Goal: Transaction & Acquisition: Book appointment/travel/reservation

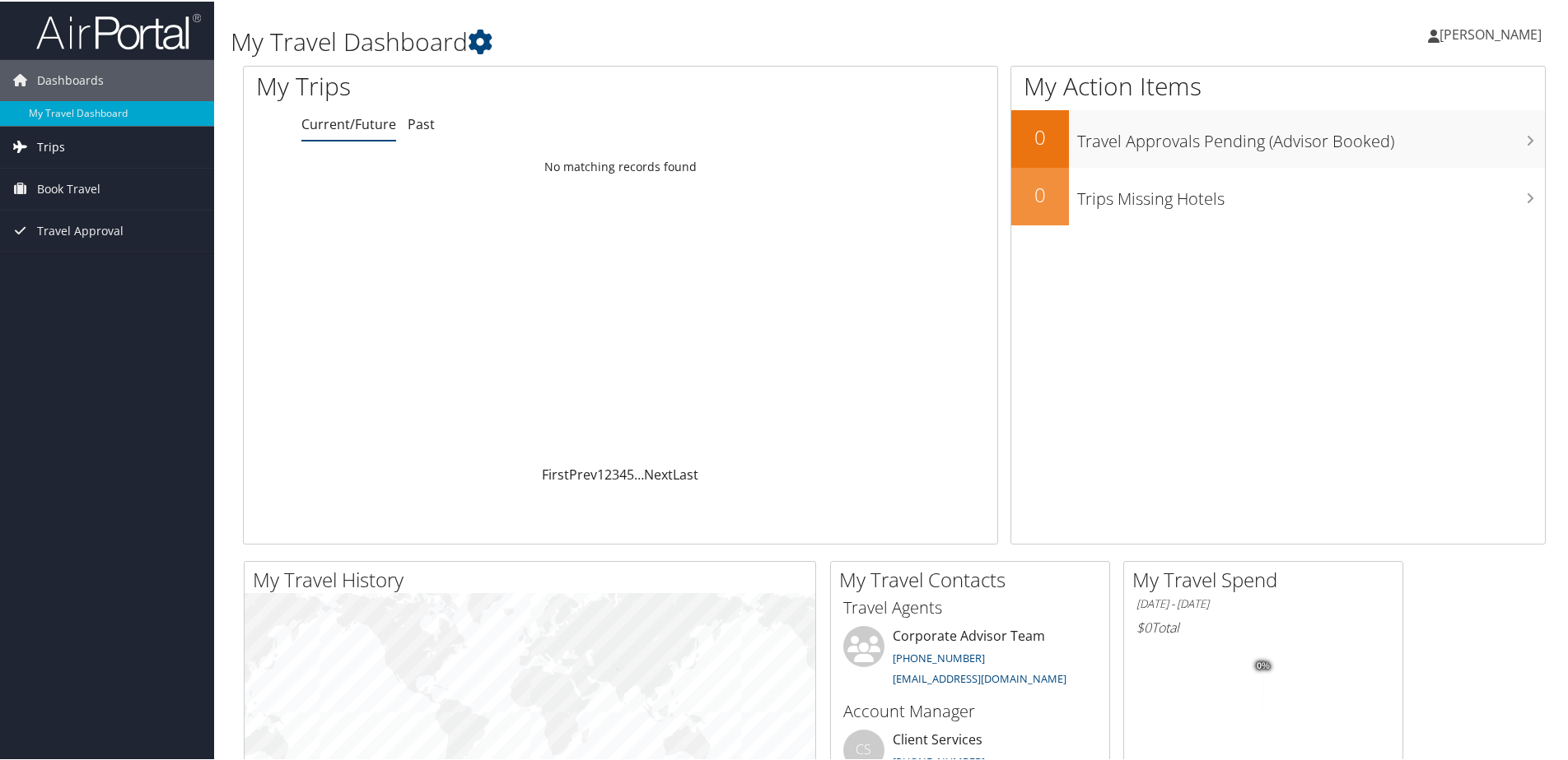
click at [61, 148] on span "Trips" at bounding box center [51, 146] width 28 height 41
click at [622, 461] on div "Loading... No matching records found" at bounding box center [620, 307] width 753 height 313
click at [125, 174] on link "Current/Future Trips" at bounding box center [107, 179] width 214 height 25
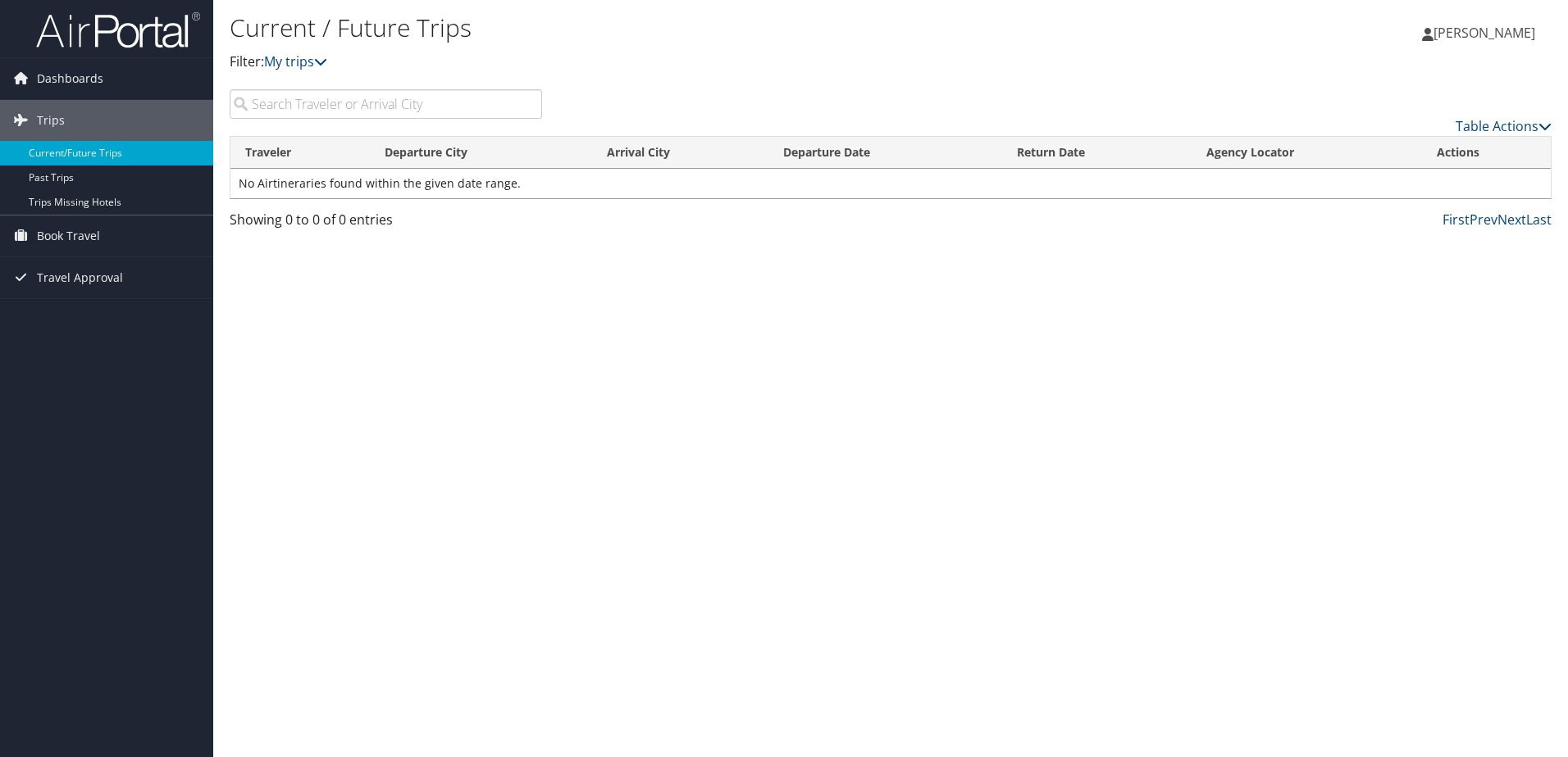
click at [366, 182] on td "No Airtineraries found within the given date range." at bounding box center [891, 183] width 1321 height 30
click at [346, 107] on input "search" at bounding box center [386, 104] width 313 height 30
click at [93, 76] on span "Dashboards" at bounding box center [70, 79] width 66 height 41
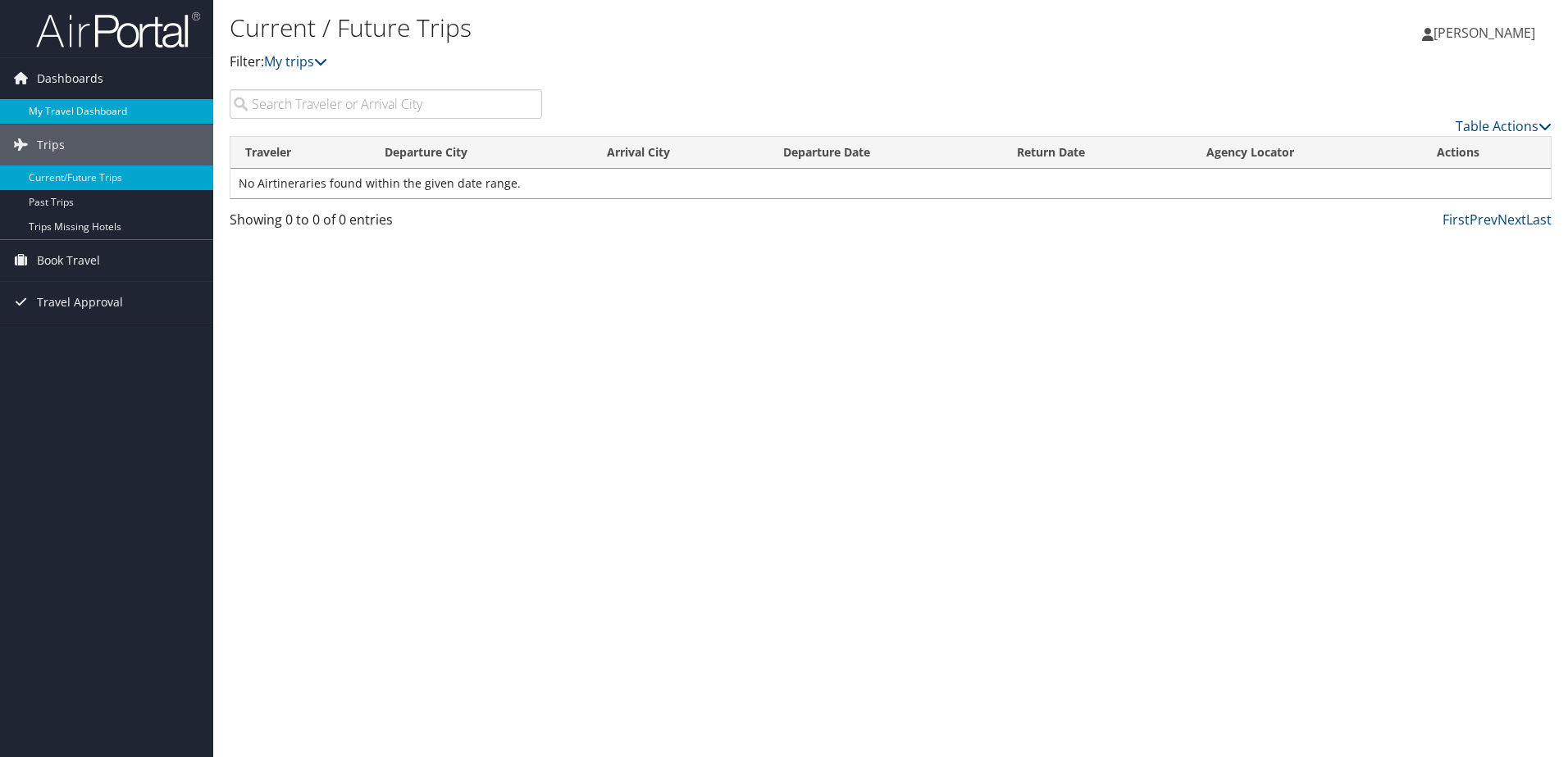
click at [102, 112] on link "My Travel Dashboard" at bounding box center [107, 112] width 213 height 24
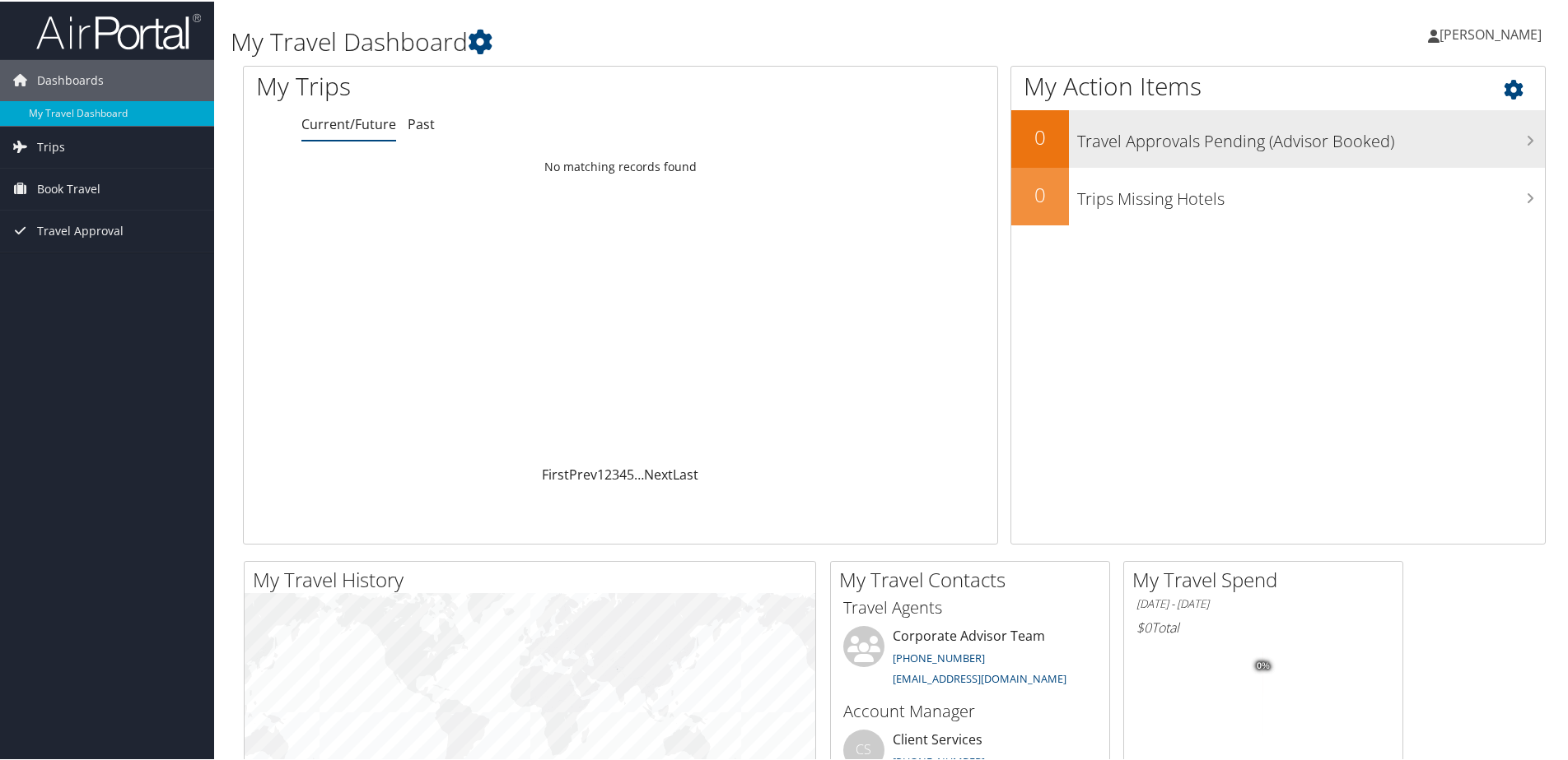
click at [1526, 137] on icon at bounding box center [1529, 139] width 8 height 13
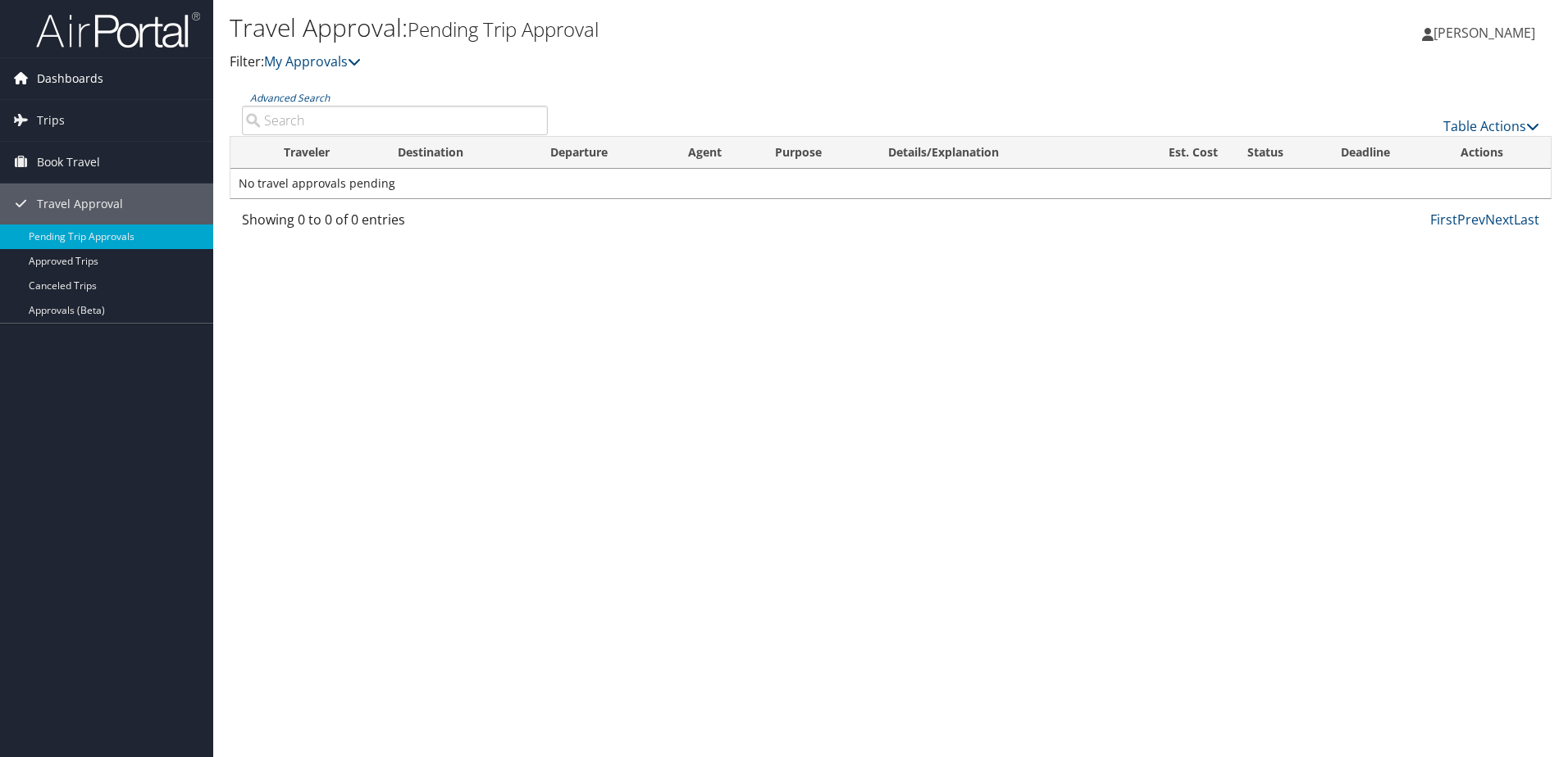
click at [40, 72] on span "Dashboards" at bounding box center [70, 79] width 66 height 41
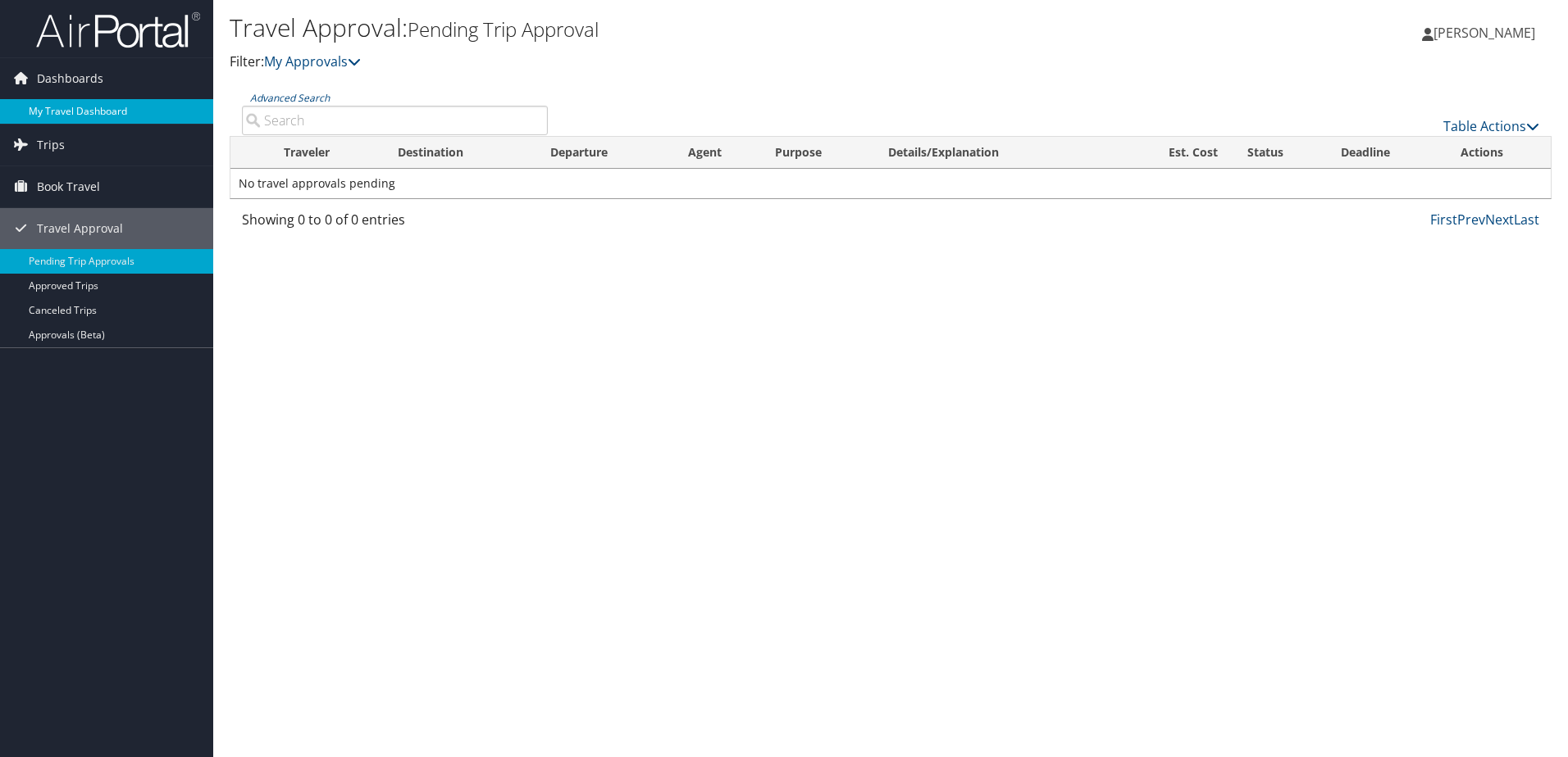
click at [73, 108] on link "My Travel Dashboard" at bounding box center [107, 112] width 213 height 24
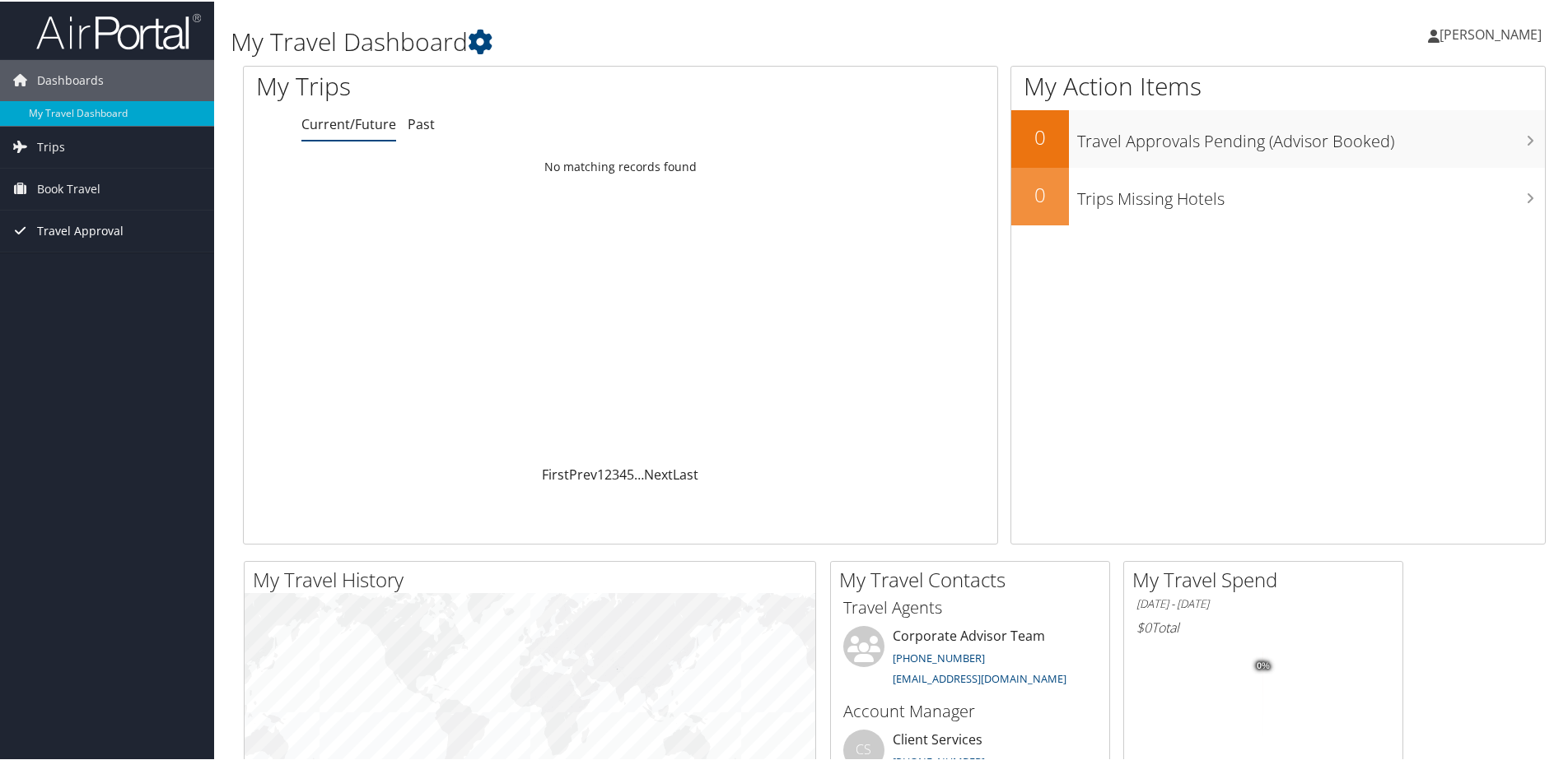
click at [74, 224] on span "Travel Approval" at bounding box center [80, 229] width 87 height 41
click at [109, 233] on span "Travel Approval" at bounding box center [80, 229] width 87 height 41
click at [115, 231] on span "Travel Approval" at bounding box center [80, 229] width 87 height 41
click at [118, 254] on link "Pending Trip Approvals" at bounding box center [107, 262] width 214 height 25
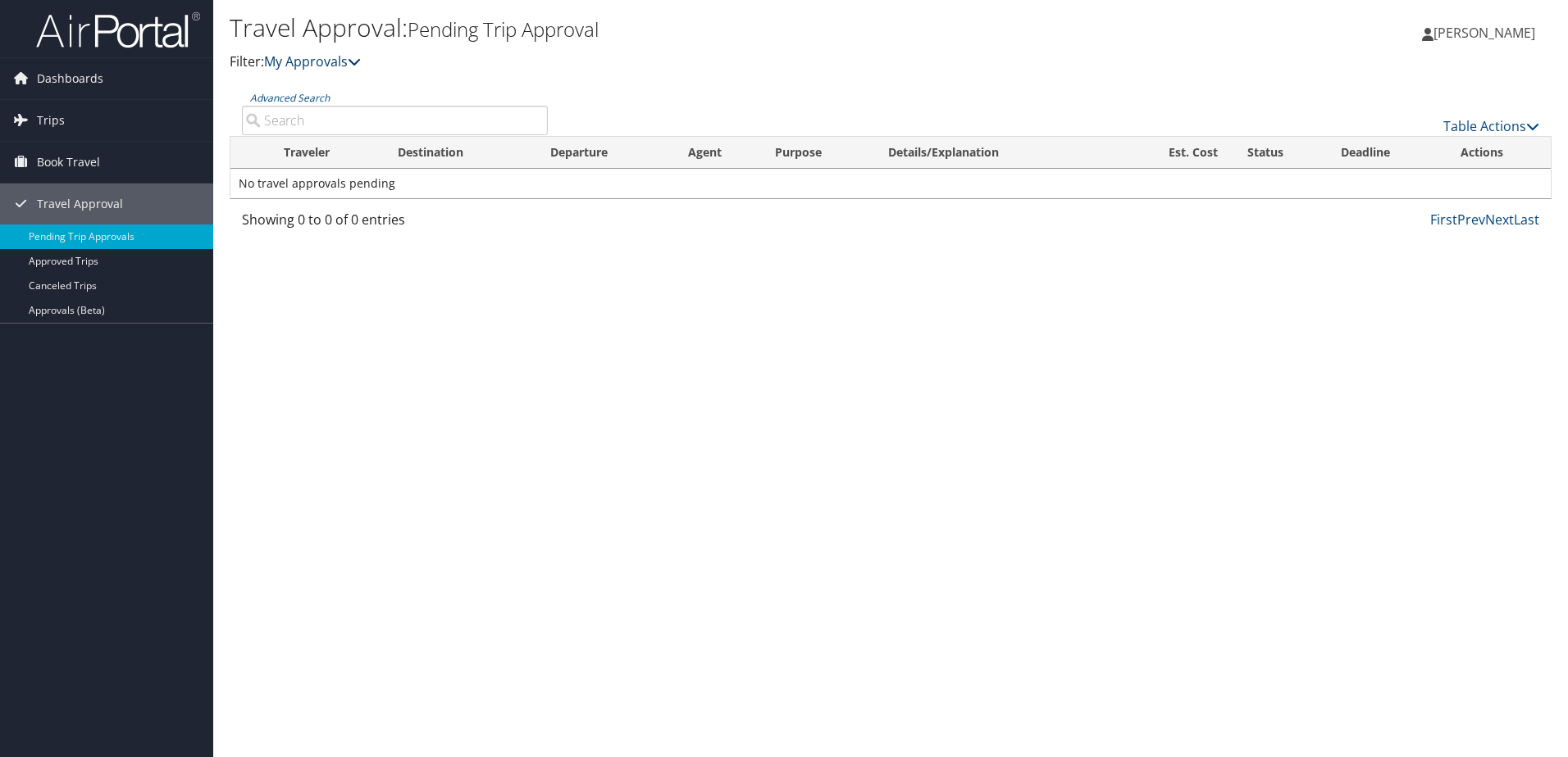
click at [351, 58] on link "My Approvals" at bounding box center [312, 61] width 97 height 18
click at [361, 62] on icon at bounding box center [354, 61] width 13 height 13
click at [93, 114] on link "Trips" at bounding box center [107, 120] width 213 height 41
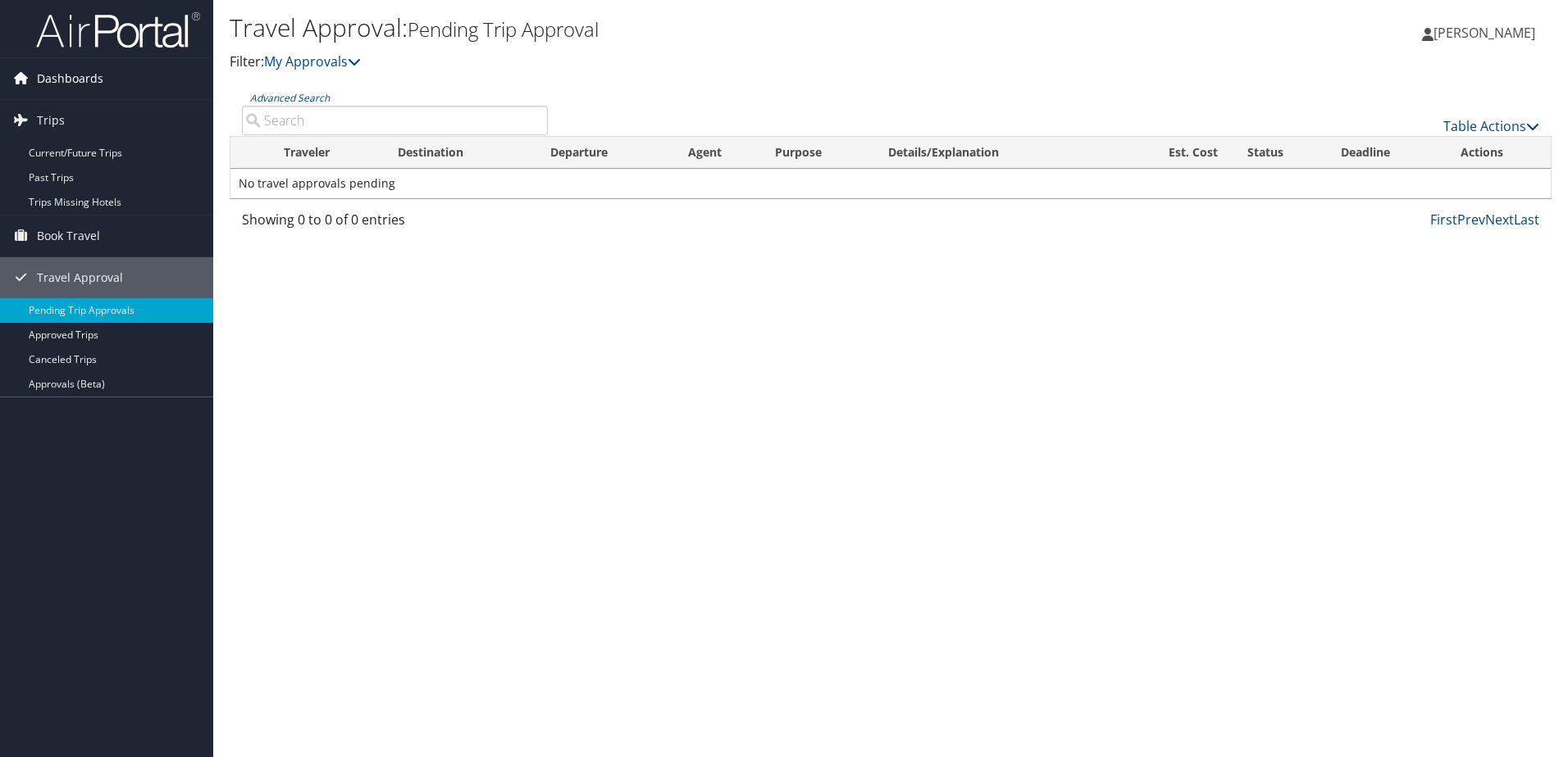
click at [102, 69] on link "Dashboards" at bounding box center [107, 79] width 213 height 41
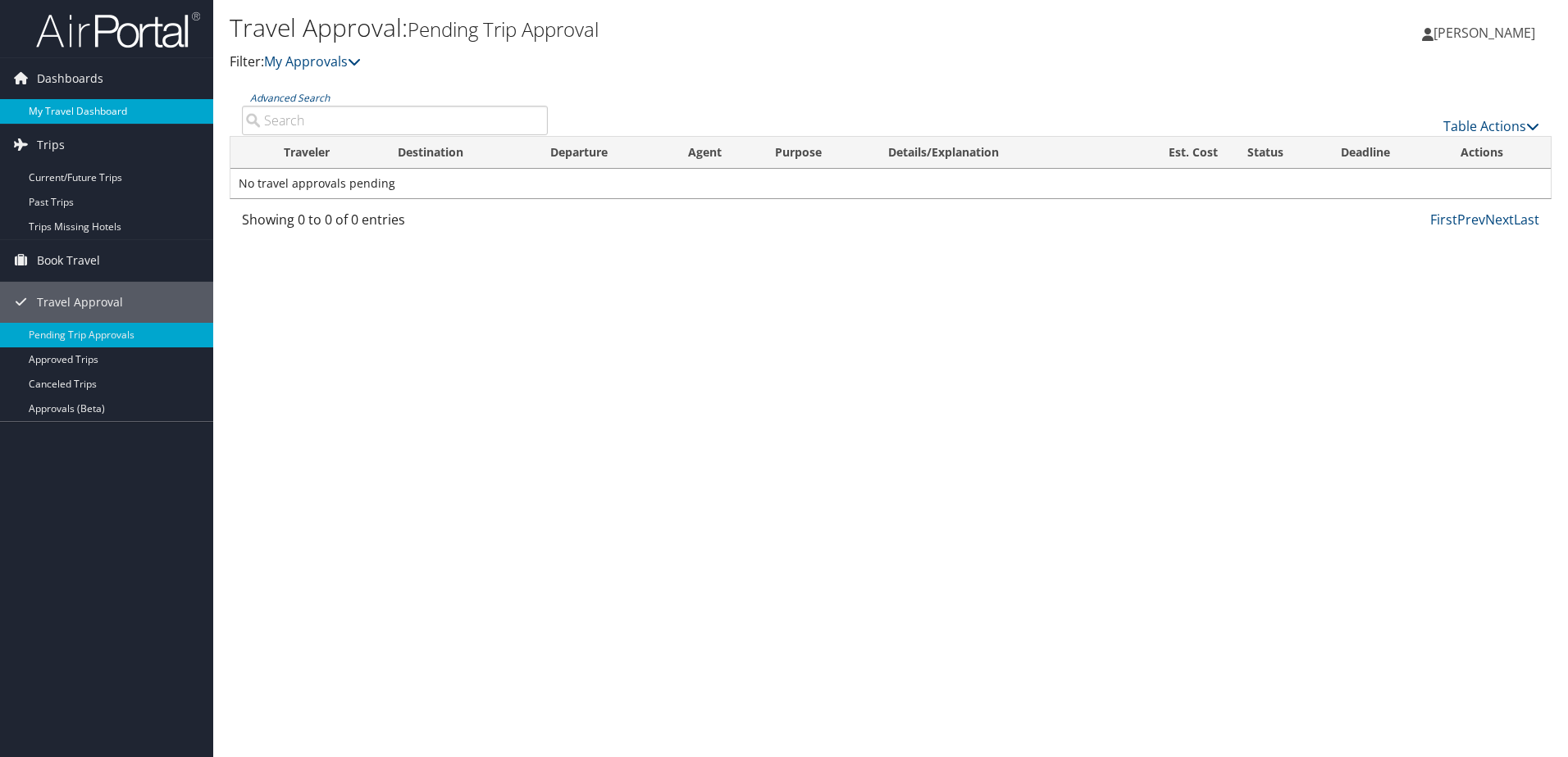
click at [93, 113] on link "My Travel Dashboard" at bounding box center [107, 112] width 213 height 24
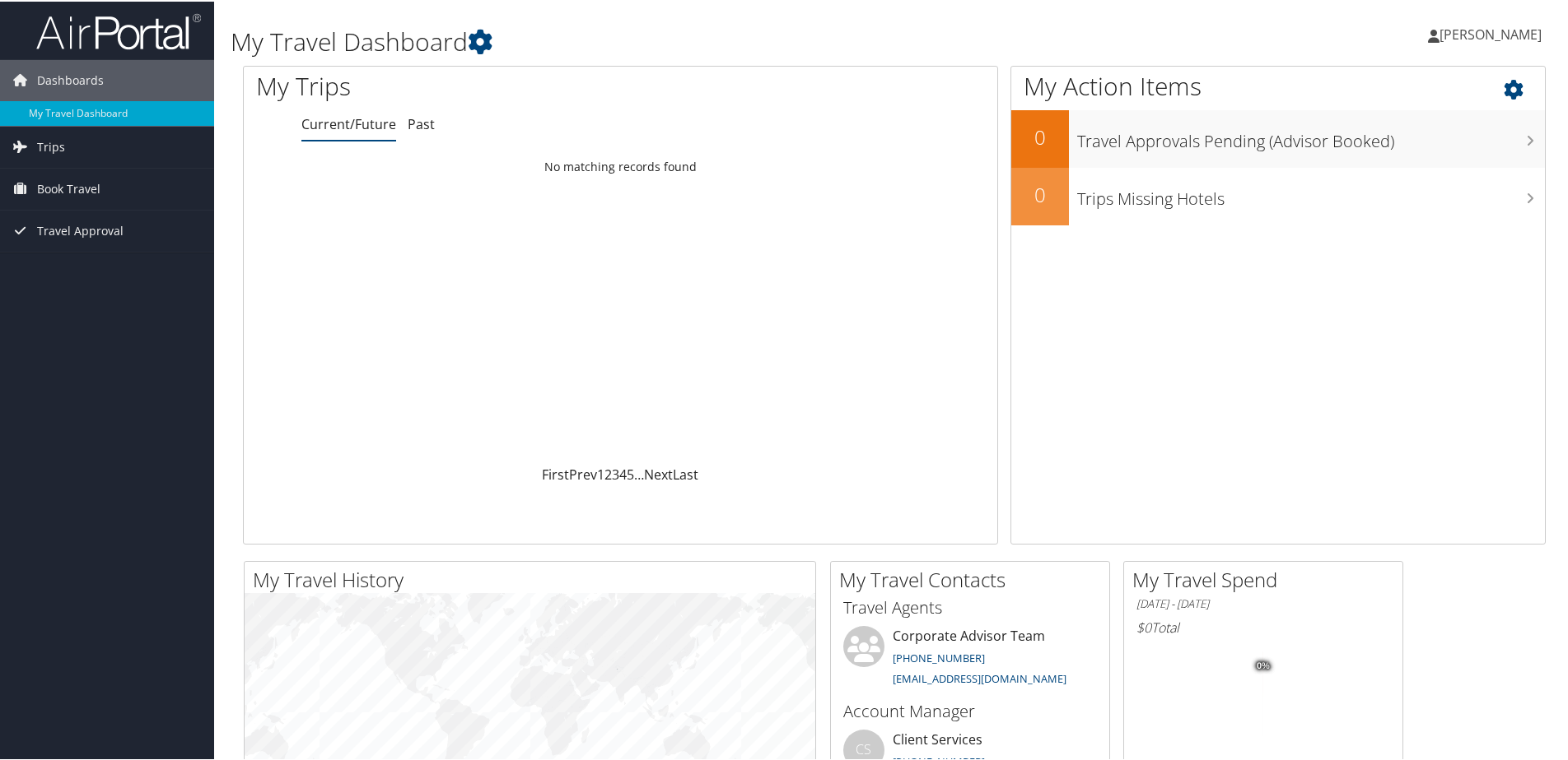
click at [1503, 81] on icon at bounding box center [1527, 84] width 48 height 28
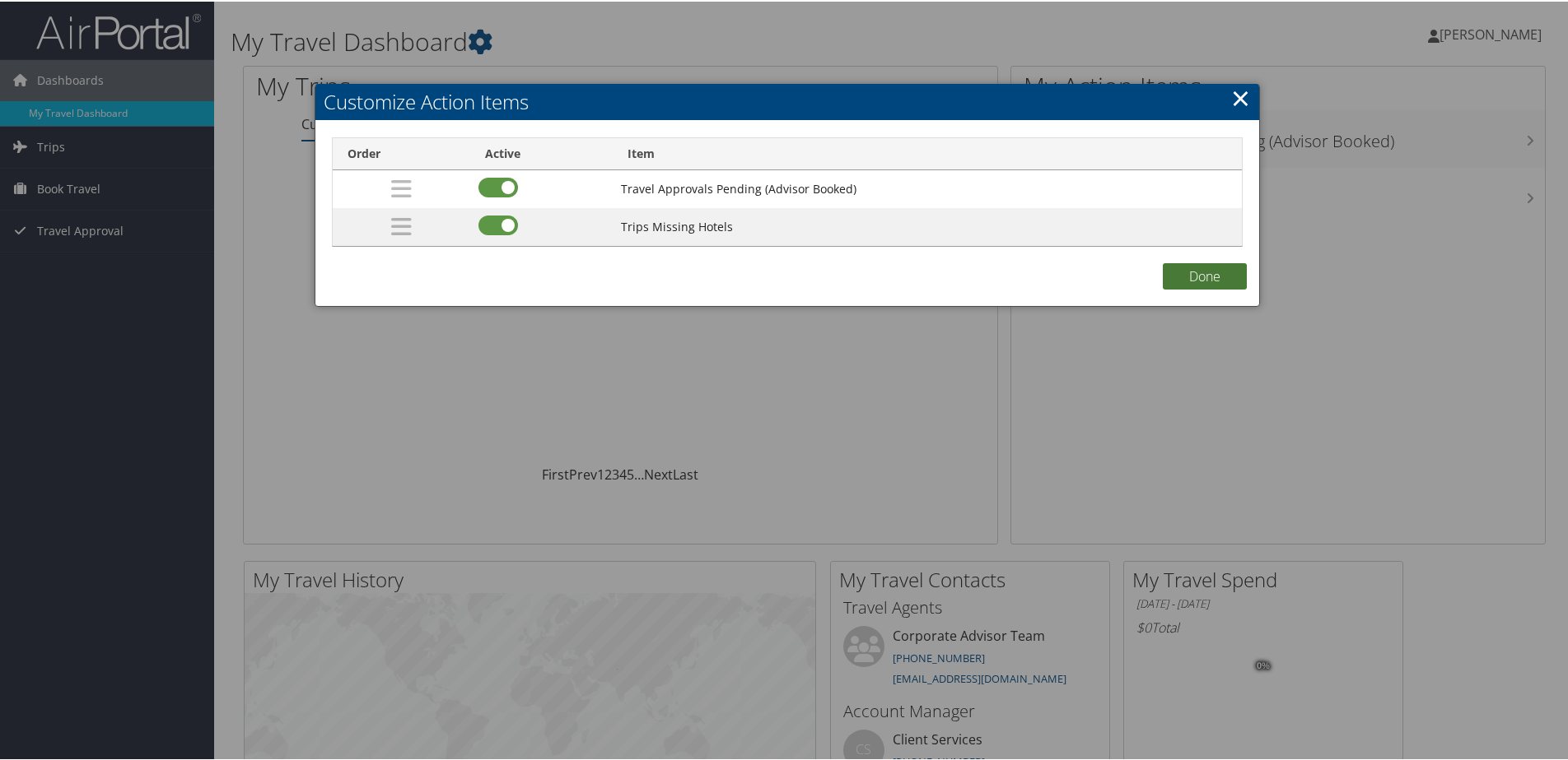
click at [1219, 273] on button "Done" at bounding box center [1205, 275] width 84 height 26
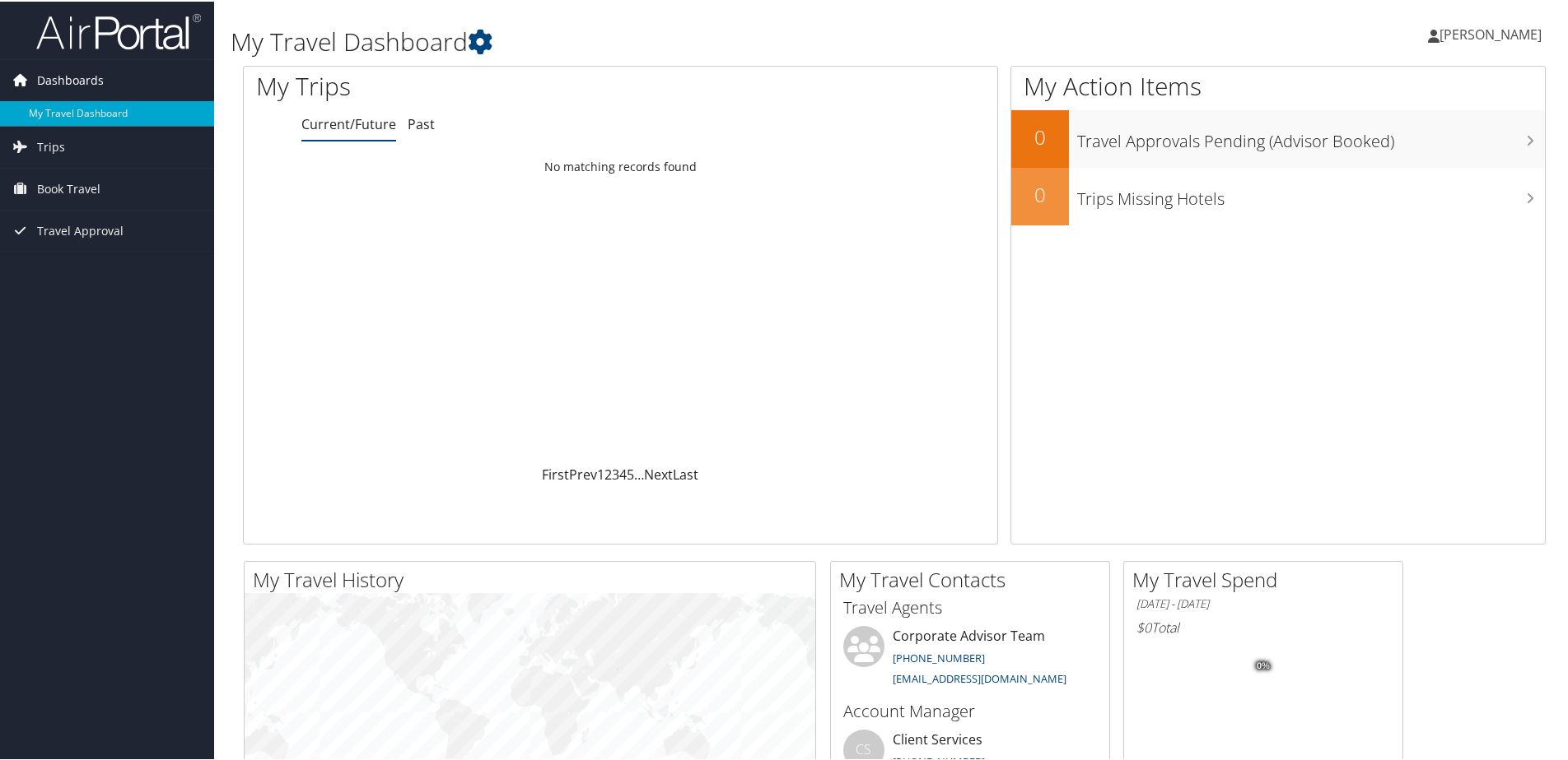
click at [89, 81] on span "Dashboards" at bounding box center [70, 79] width 67 height 41
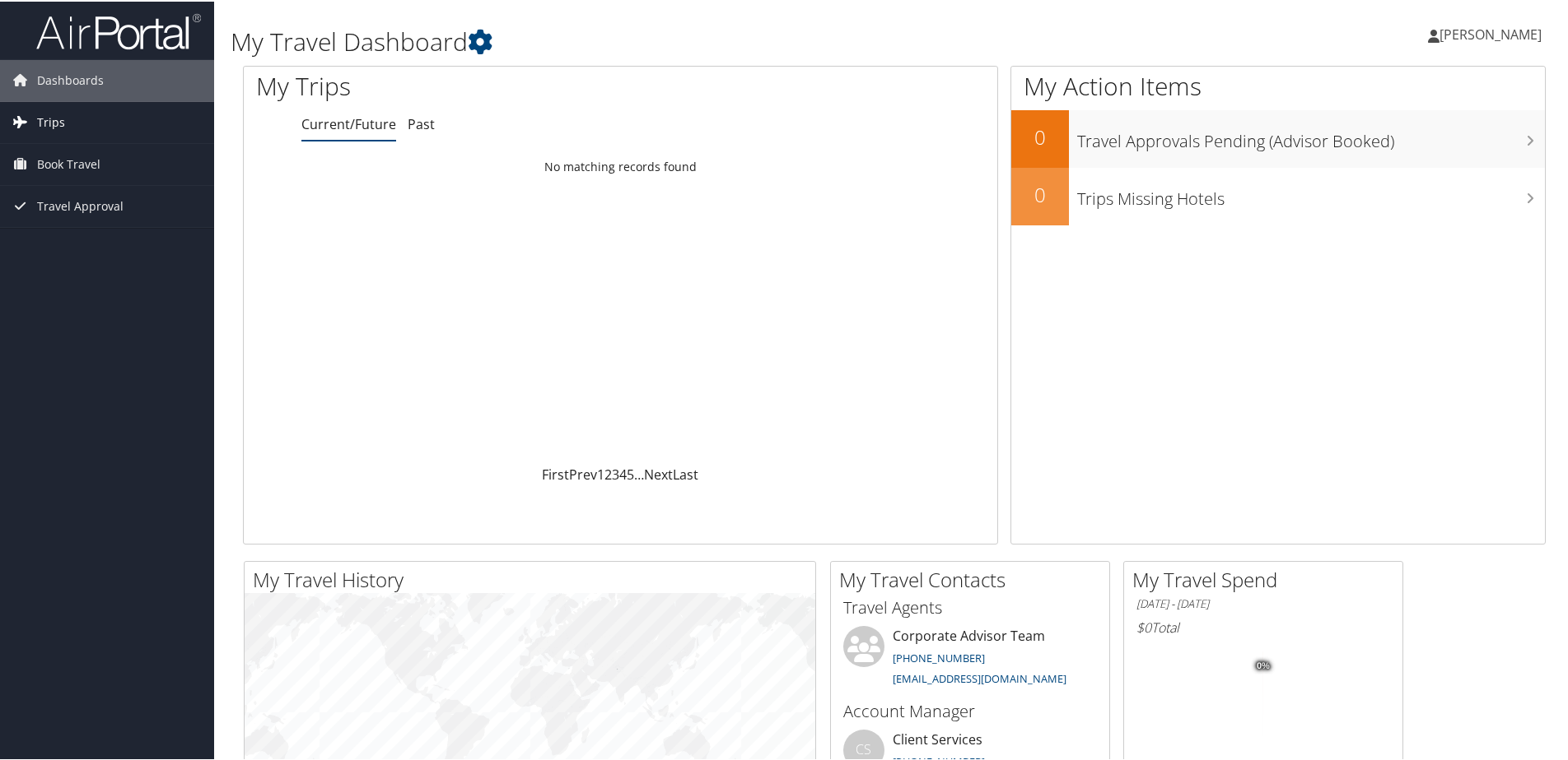
click at [72, 114] on link "Trips" at bounding box center [107, 121] width 214 height 41
click at [94, 238] on span "Book Travel" at bounding box center [68, 237] width 63 height 41
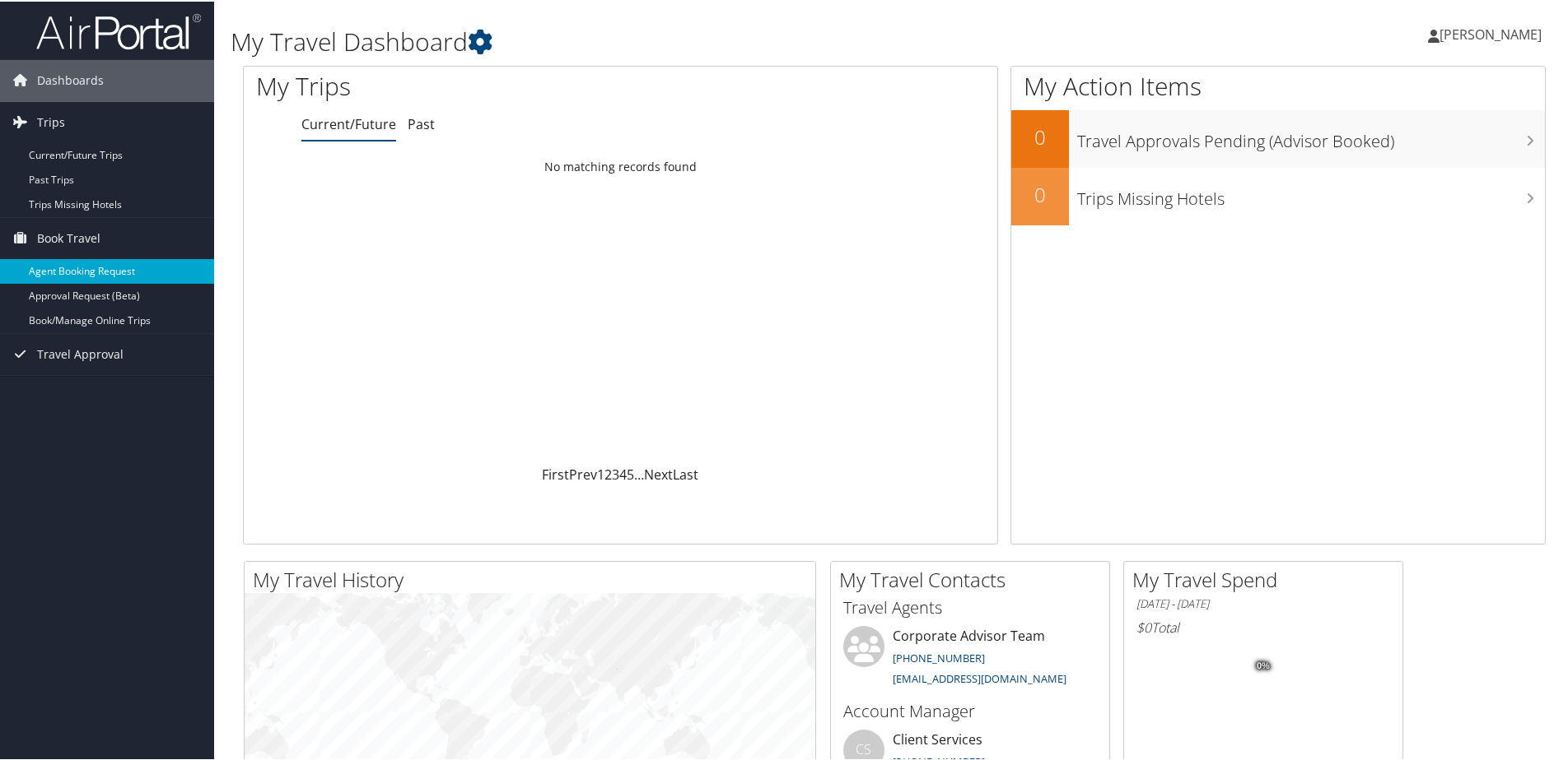
click at [118, 273] on link "Agent Booking Request" at bounding box center [107, 270] width 214 height 25
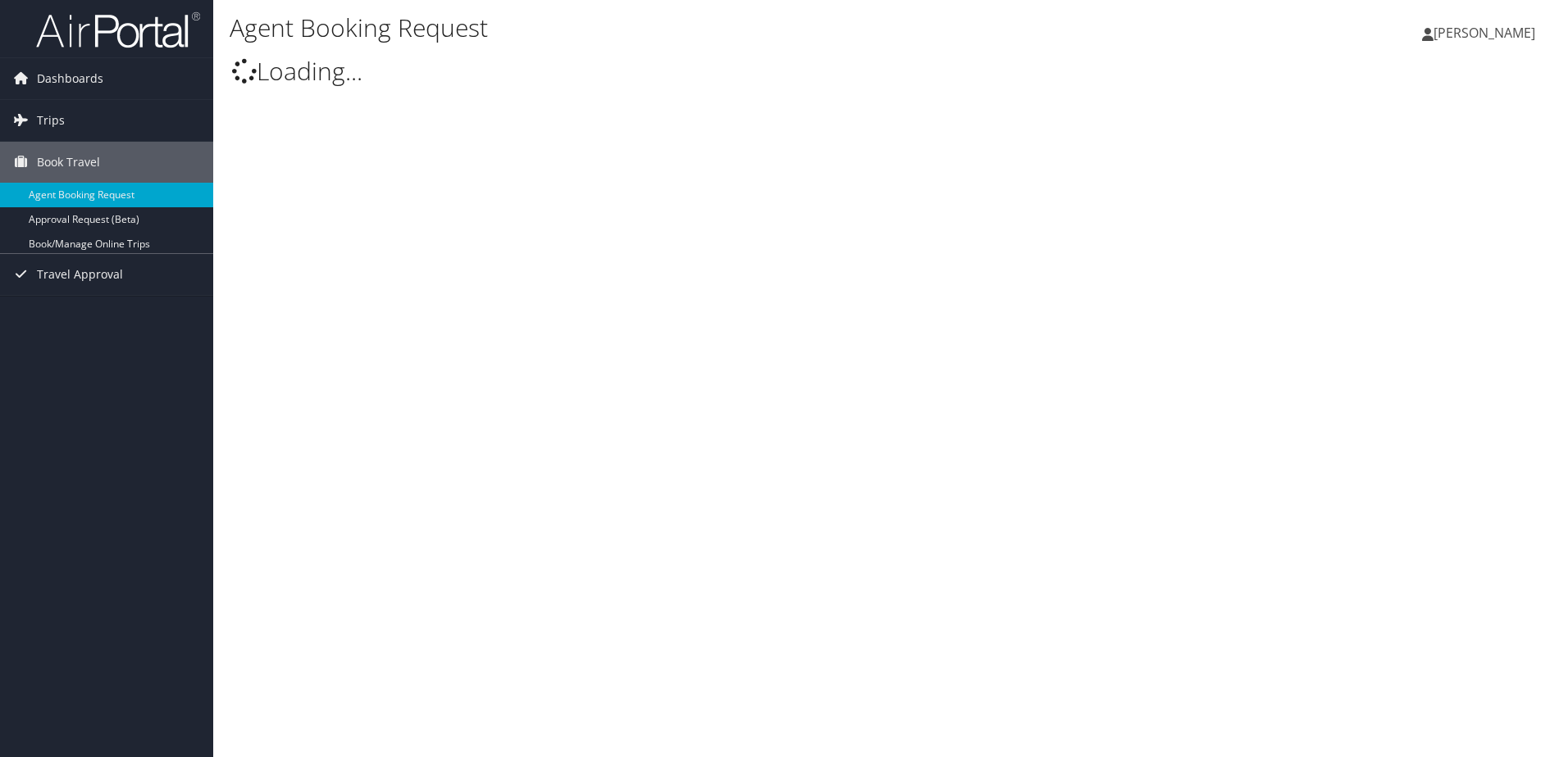
select select "[EMAIL_ADDRESS][DOMAIN_NAME]"
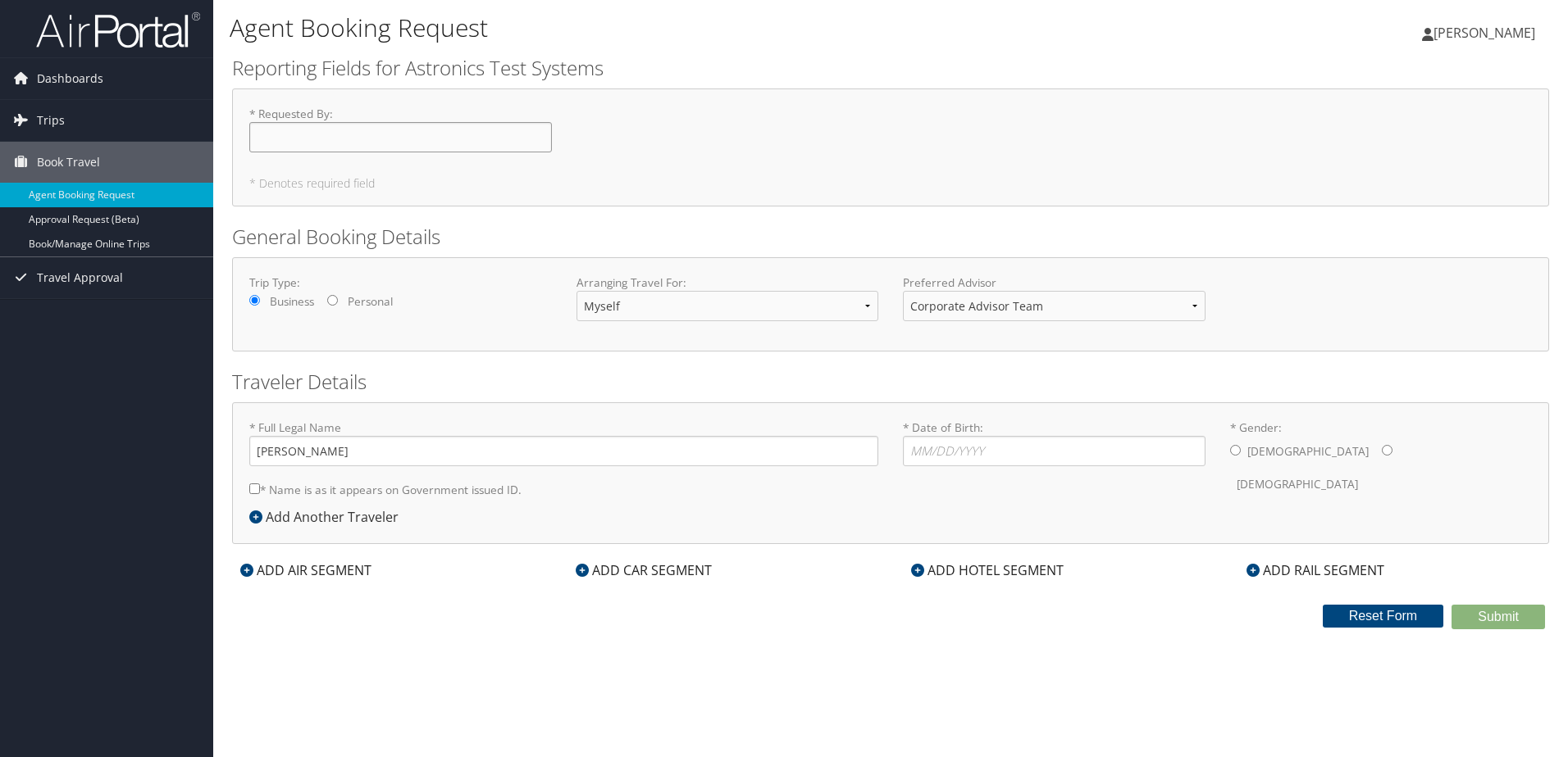
click at [374, 142] on input "* Requested By : Required" at bounding box center [400, 137] width 302 height 31
type input "[PERSON_NAME]"
drag, startPoint x: 409, startPoint y: 71, endPoint x: 617, endPoint y: 67, distance: 208.0
click at [617, 67] on h2 "Reporting Fields for Astronics Test Systems" at bounding box center [891, 68] width 1317 height 28
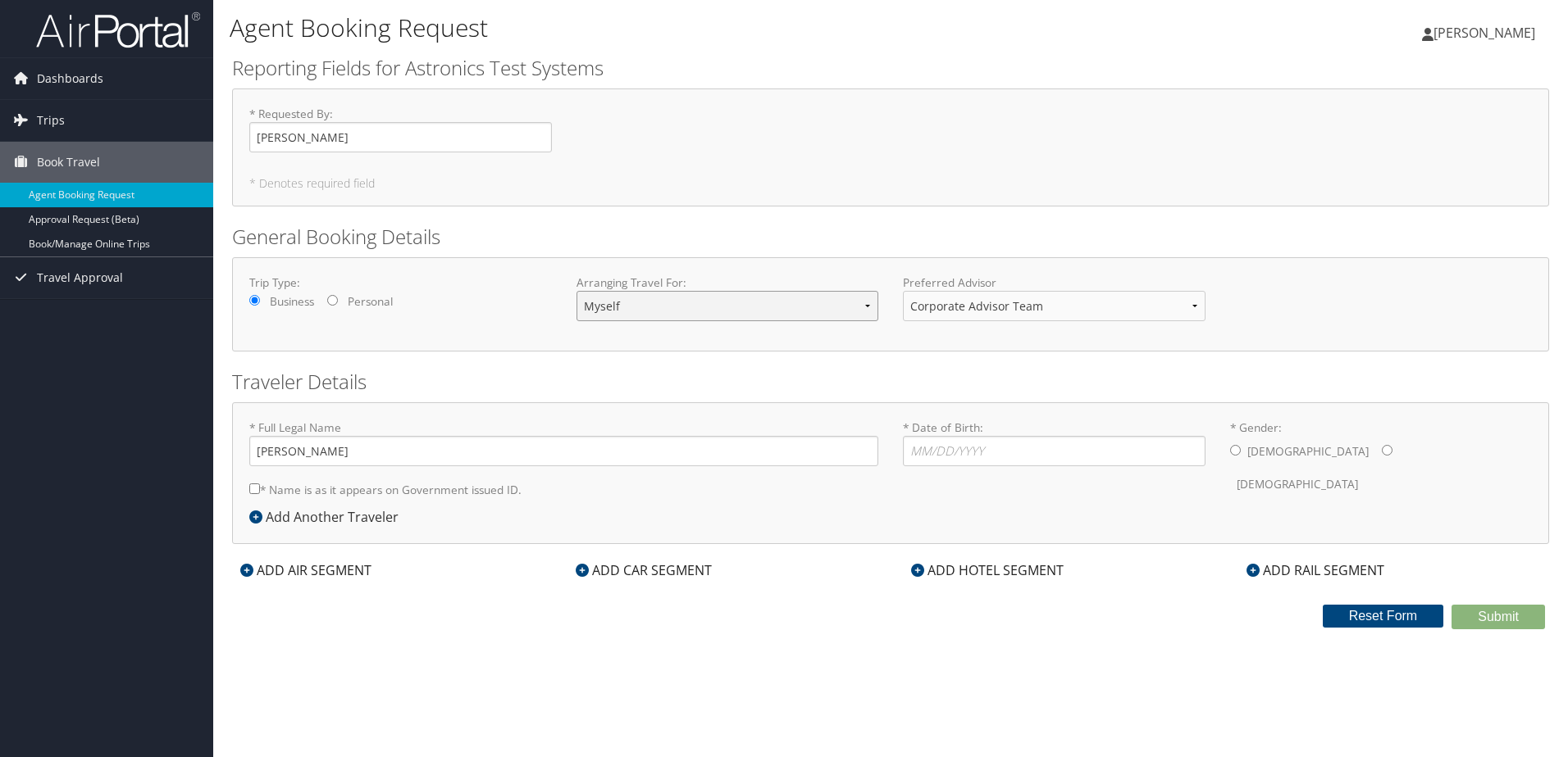
click at [630, 302] on select "Myself Another Traveler Guest Traveler" at bounding box center [728, 306] width 302 height 31
click at [529, 312] on div "Trip Type: Business Personal" at bounding box center [400, 297] width 328 height 45
click at [1146, 300] on select "Corporate Advisor Team" at bounding box center [1054, 306] width 302 height 31
click at [1337, 304] on div "Trip Type: Business Personal Arranging Travel For: Myself Another Traveler Gues…" at bounding box center [890, 305] width 1308 height 60
click at [957, 453] on input "* Date of Birth: Invalid Date" at bounding box center [1054, 451] width 302 height 31
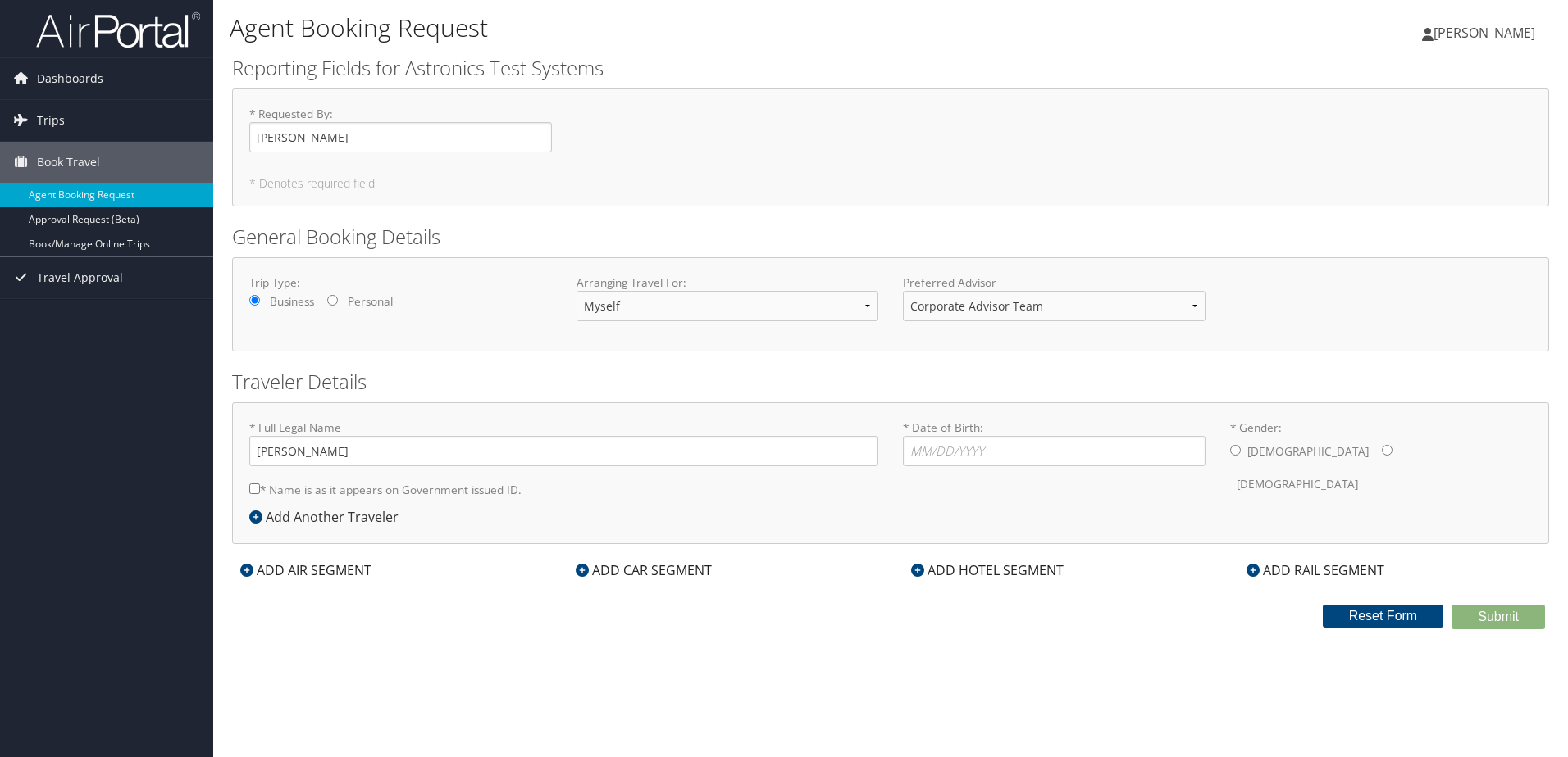
click at [1240, 451] on input "* Gender: Male Female" at bounding box center [1235, 451] width 10 height 10
radio input "true"
click at [1081, 452] on input "* Date of Birth: Invalid Date" at bounding box center [1054, 451] width 302 height 31
click at [940, 457] on input "10/07/1985" at bounding box center [1054, 451] width 302 height 31
type input "10/09/1985"
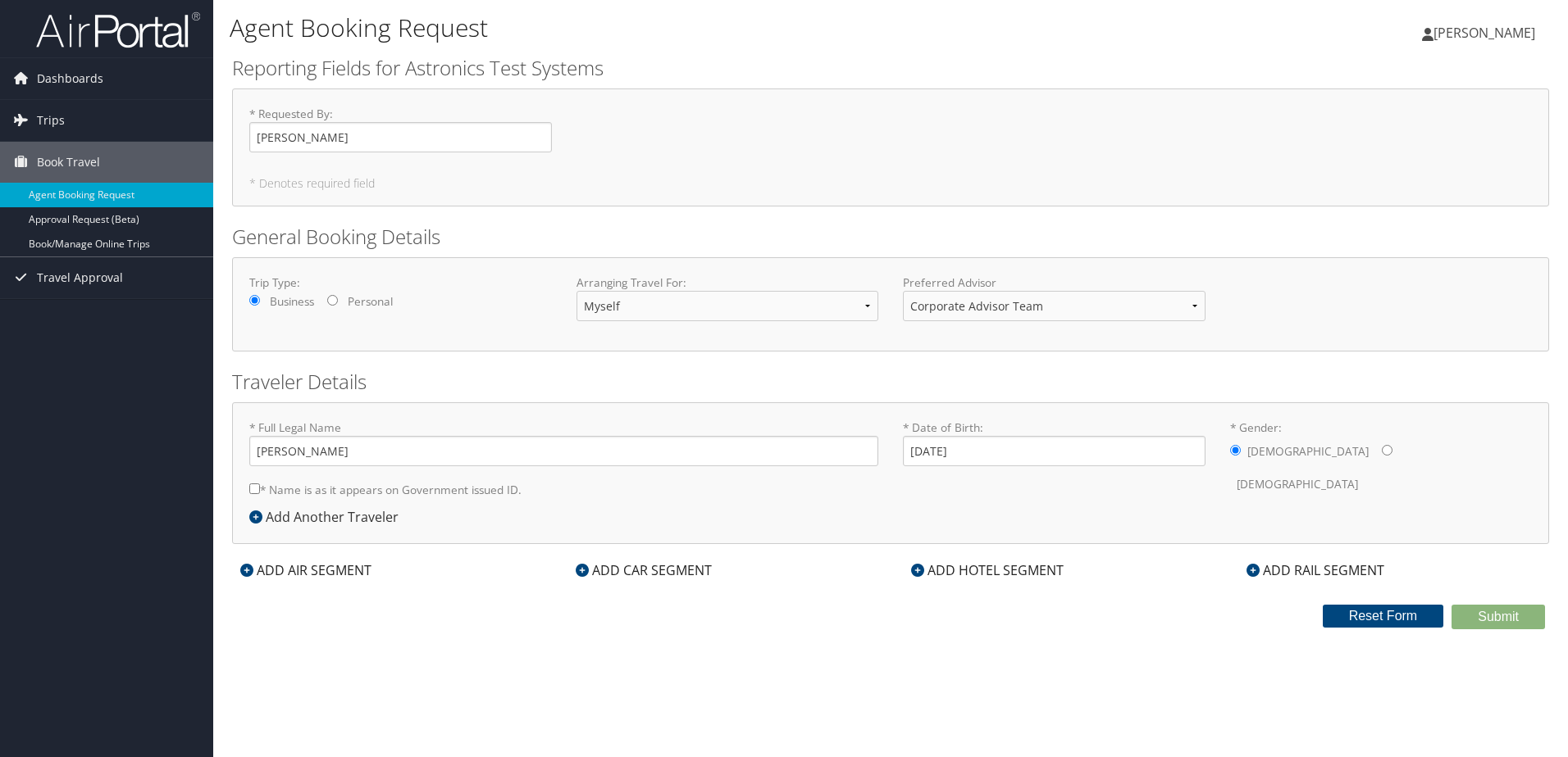
click at [1311, 258] on div "Trip Type: Business Personal Arranging Travel For: Myself Another Traveler Gues…" at bounding box center [891, 305] width 1317 height 94
click at [634, 669] on div "Agent Booking Request Andrew Pavlik Andrew Pavlik My Settings Travel Agency Con…" at bounding box center [890, 378] width 1355 height 757
click at [300, 450] on input "Andrew Pavlik" at bounding box center [563, 451] width 629 height 31
type input "Andrew Jonathan Pavlik"
drag, startPoint x: 250, startPoint y: 489, endPoint x: 261, endPoint y: 488, distance: 11.0
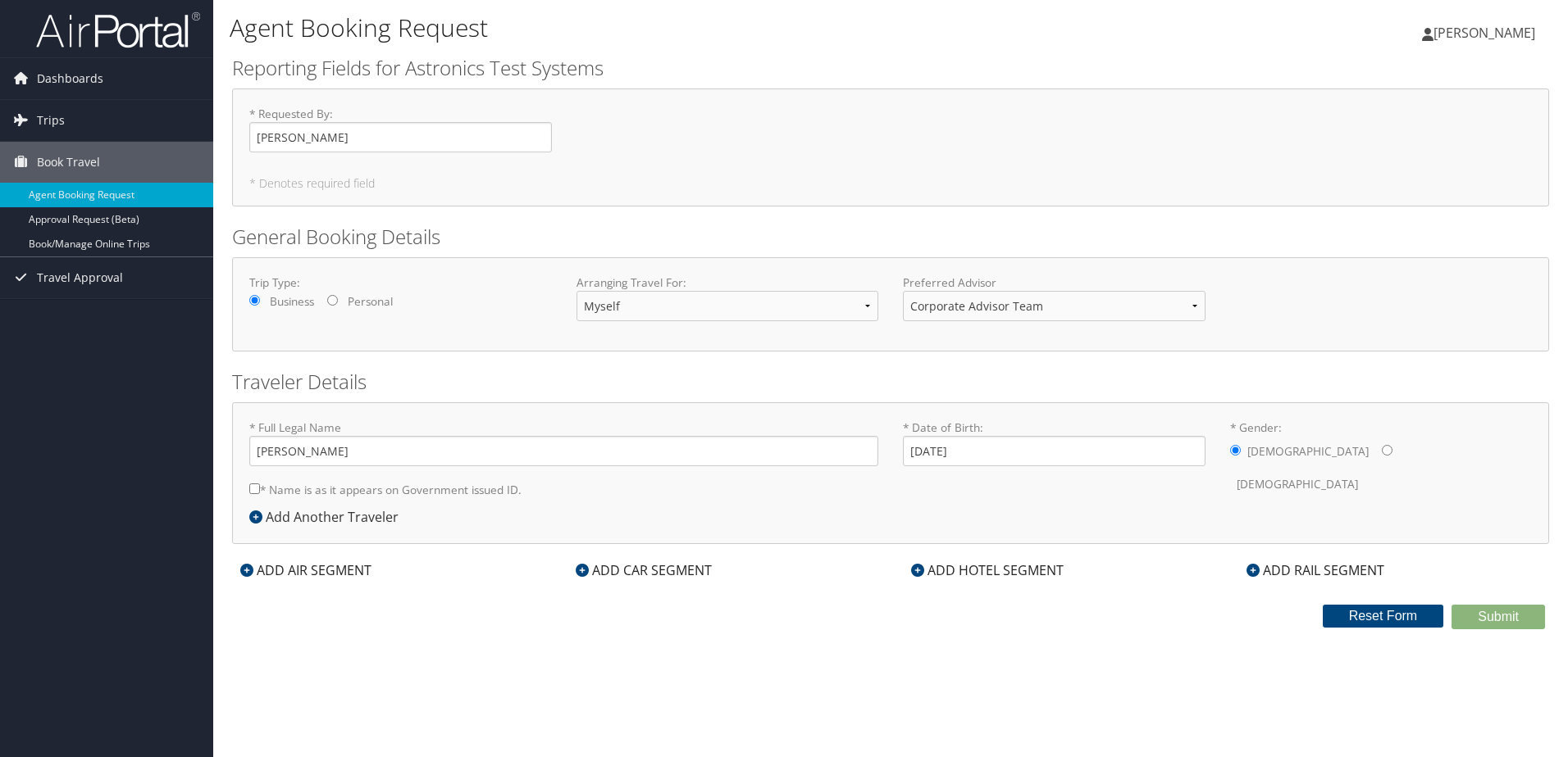
click at [251, 489] on input "* Name is as it appears on Government issued ID." at bounding box center [254, 489] width 10 height 10
click at [258, 487] on input "* Name is as it appears on Government issued ID." at bounding box center [254, 489] width 10 height 10
click at [252, 489] on input "* Name is as it appears on Government issued ID." at bounding box center [254, 489] width 10 height 10
checkbox input "true"
click at [349, 450] on input "Andrew Jonathan Pavlik" at bounding box center [563, 451] width 629 height 31
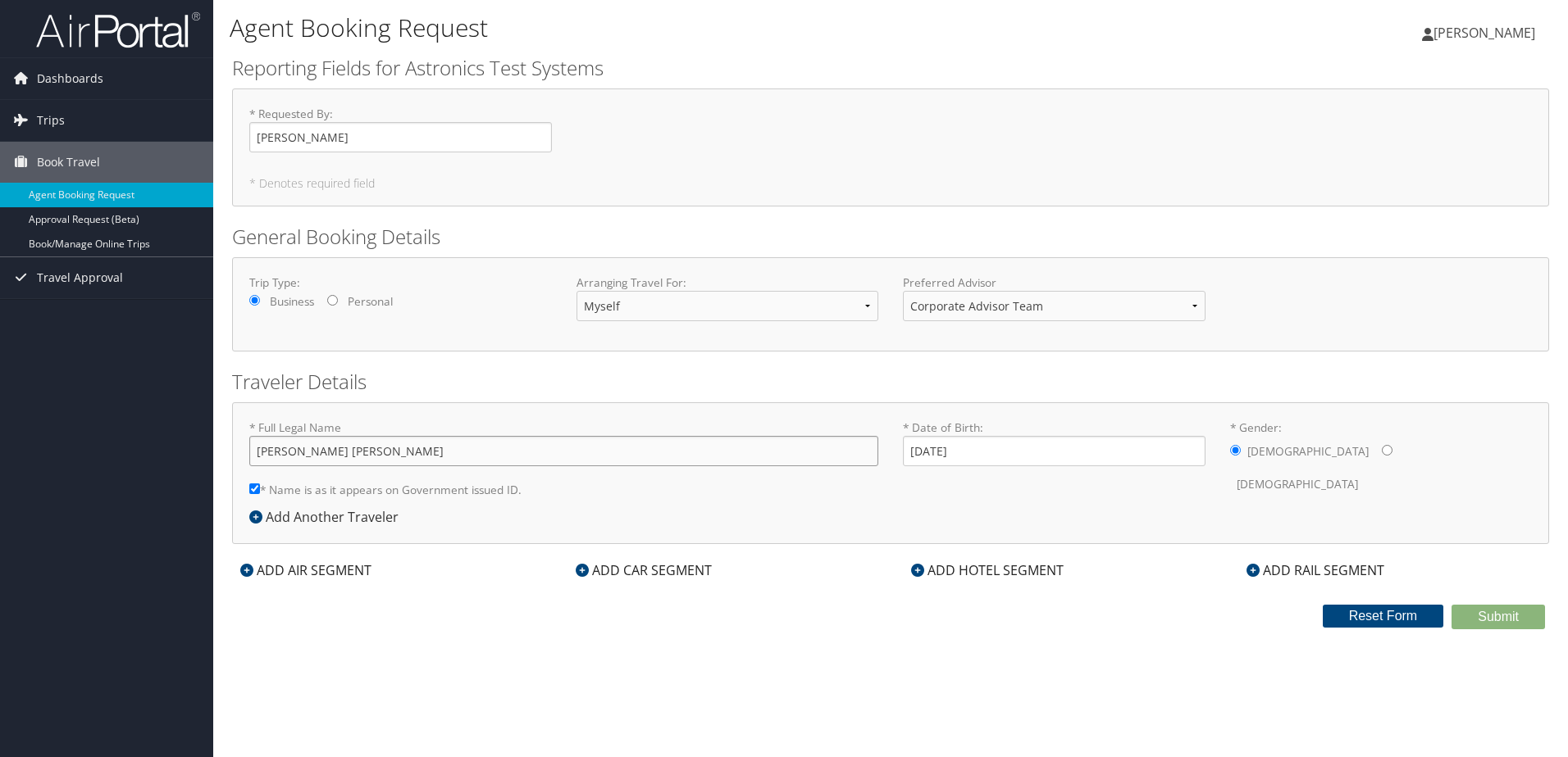
type input "Andrew Jonathan Nicholas Pavlik"
click at [300, 568] on div "ADD AIR SEGMENT" at bounding box center [306, 570] width 148 height 20
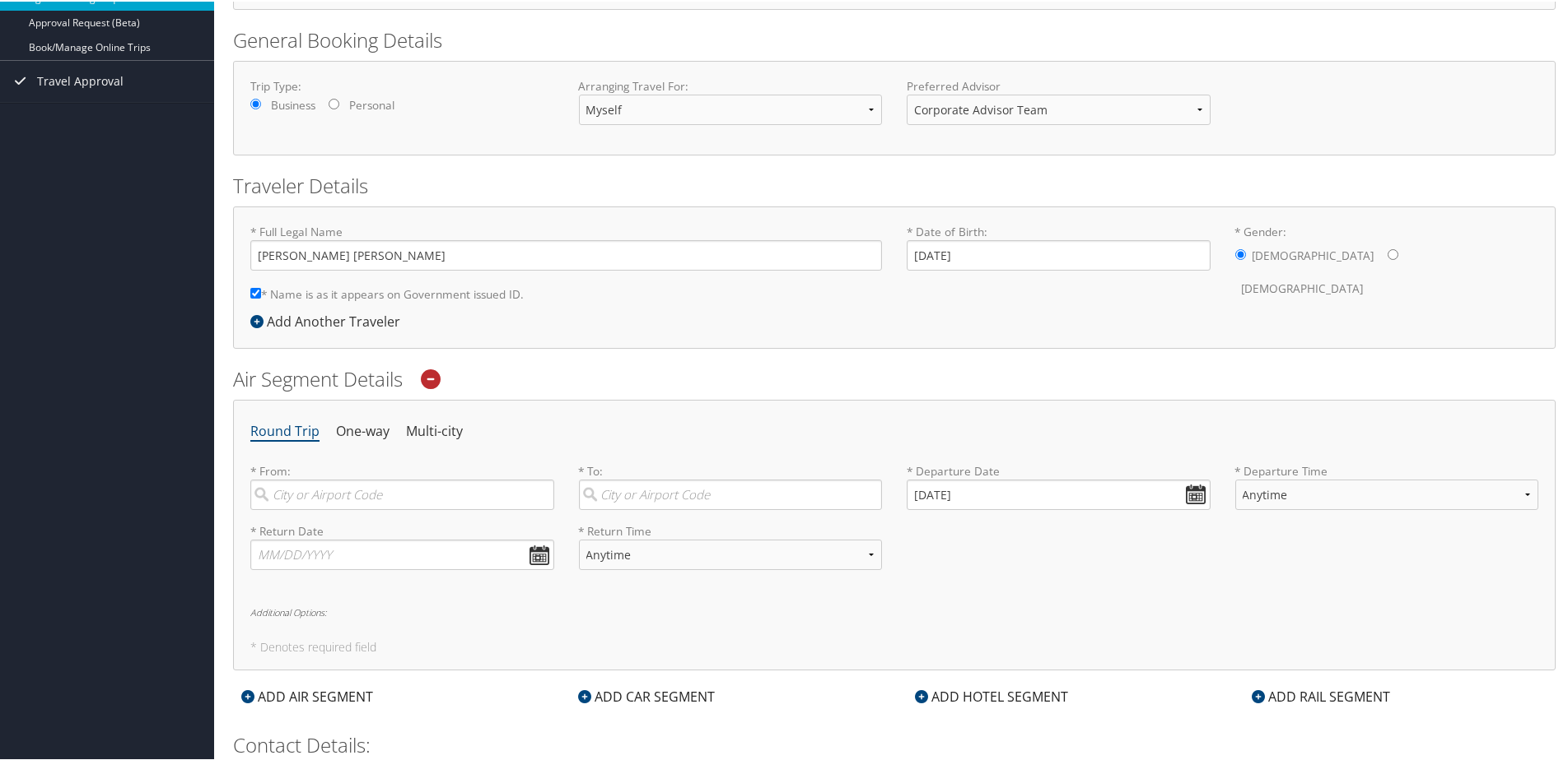
scroll to position [247, 0]
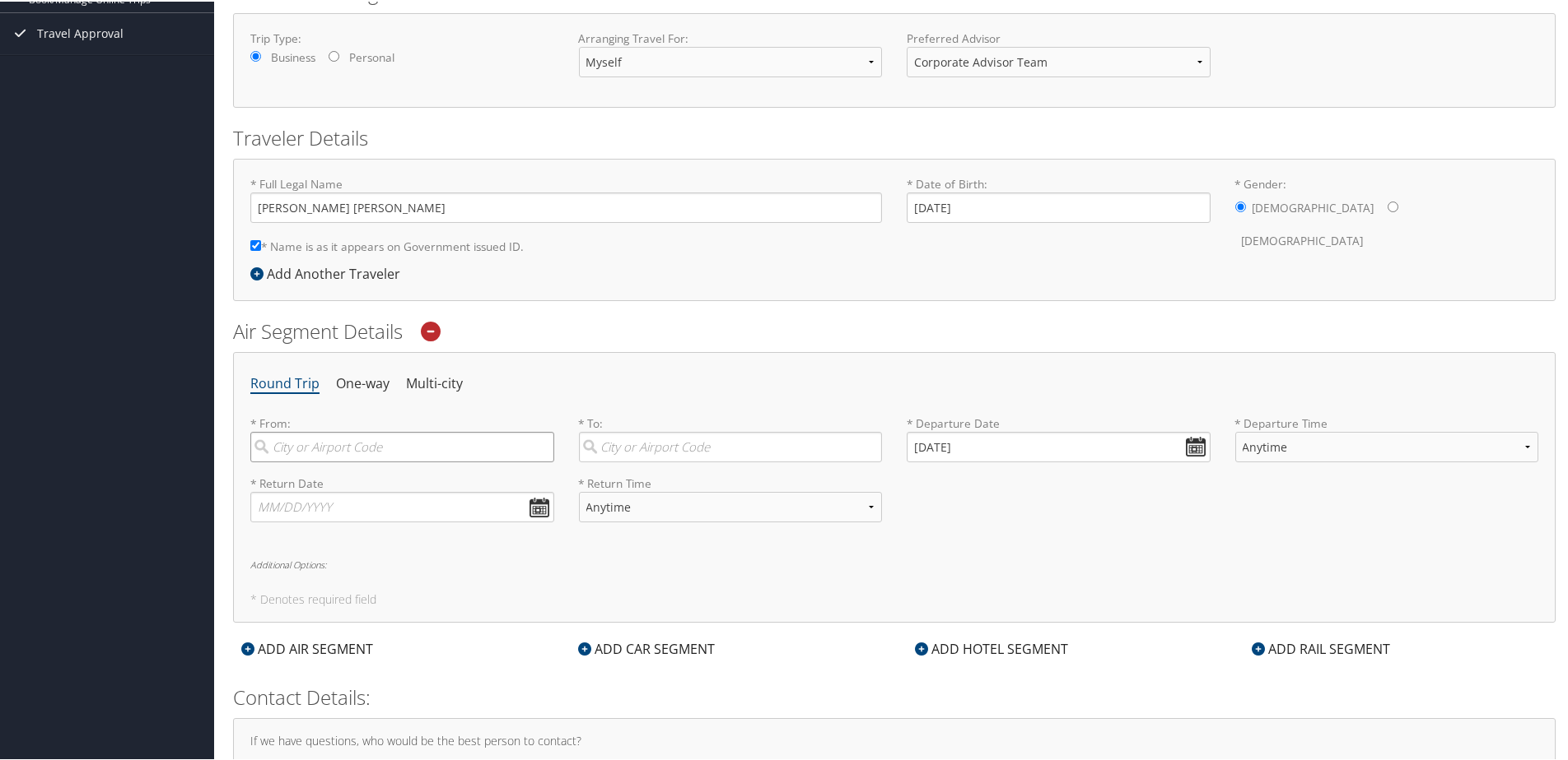
click at [469, 444] on input "search" at bounding box center [402, 445] width 303 height 31
click at [408, 487] on div "Manchester (MHT NH)" at bounding box center [403, 479] width 282 height 21
click at [408, 461] on input "MHT" at bounding box center [402, 445] width 303 height 31
type input "Manchester (MHT NH)"
click at [745, 451] on input "search" at bounding box center [731, 445] width 303 height 31
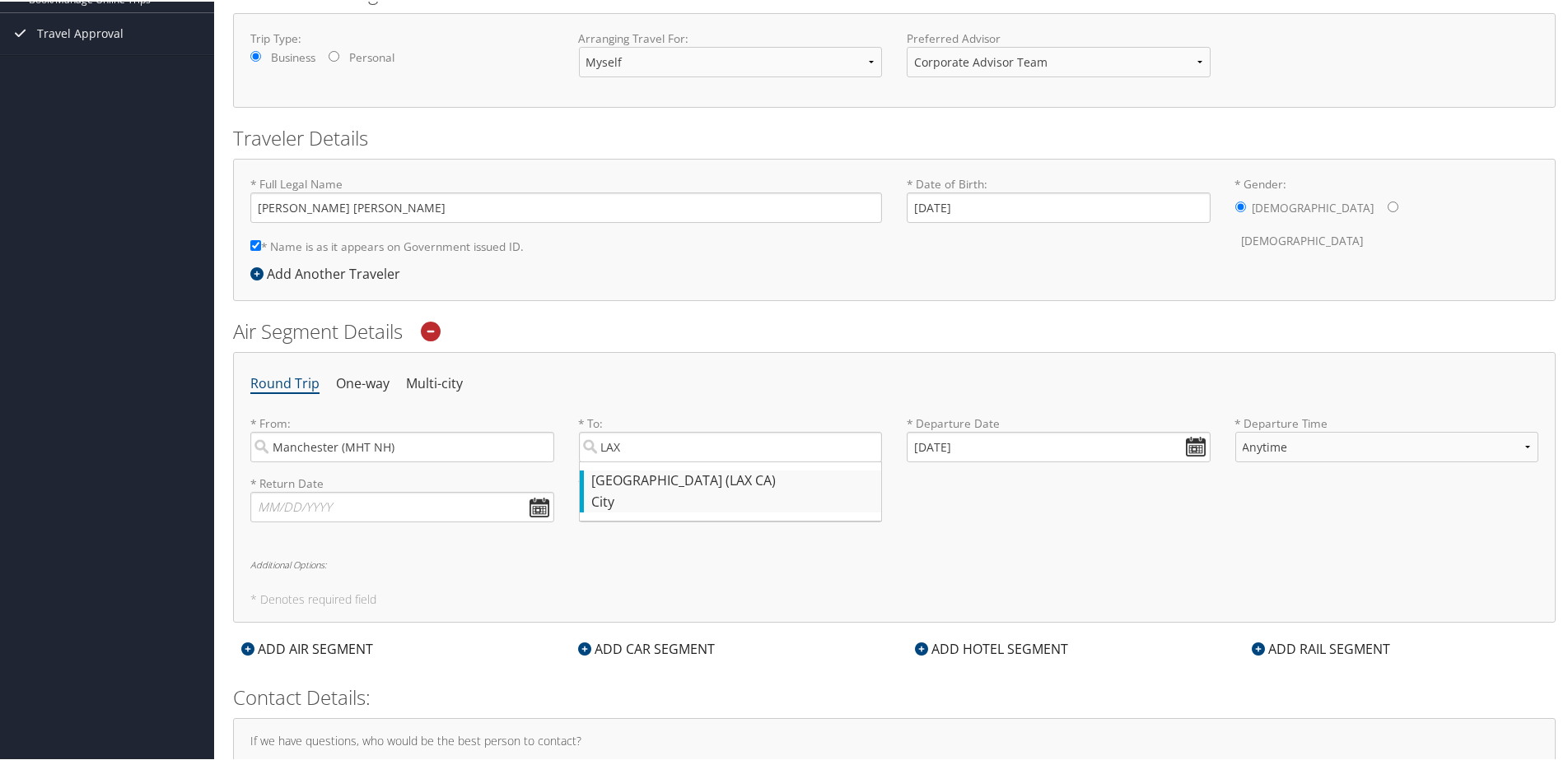
click at [665, 485] on div "Los Angeles (LAX CA)" at bounding box center [732, 479] width 282 height 21
click at [665, 461] on input "LAX" at bounding box center [731, 445] width 303 height 31
type input "Los Angeles (LAX CA)"
click at [1164, 567] on h6 "Additional Options:" at bounding box center [894, 563] width 1287 height 9
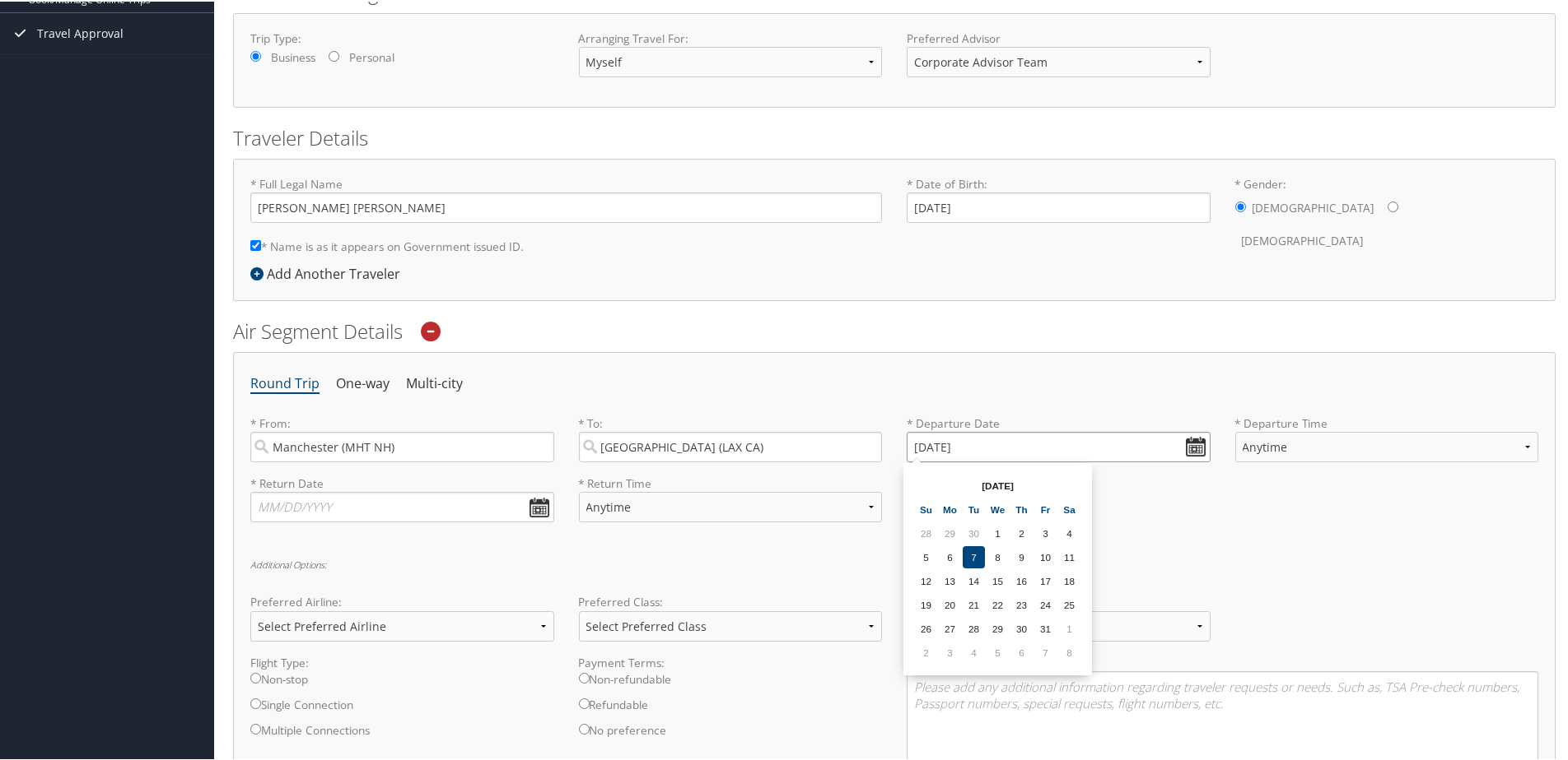
click at [1192, 448] on input "10/07/2025" at bounding box center [1058, 445] width 303 height 31
click at [1183, 507] on div "* Return Date Dates must be valid * Return Time Anytime Early Morning (5AM-7AM)…" at bounding box center [894, 504] width 1313 height 60
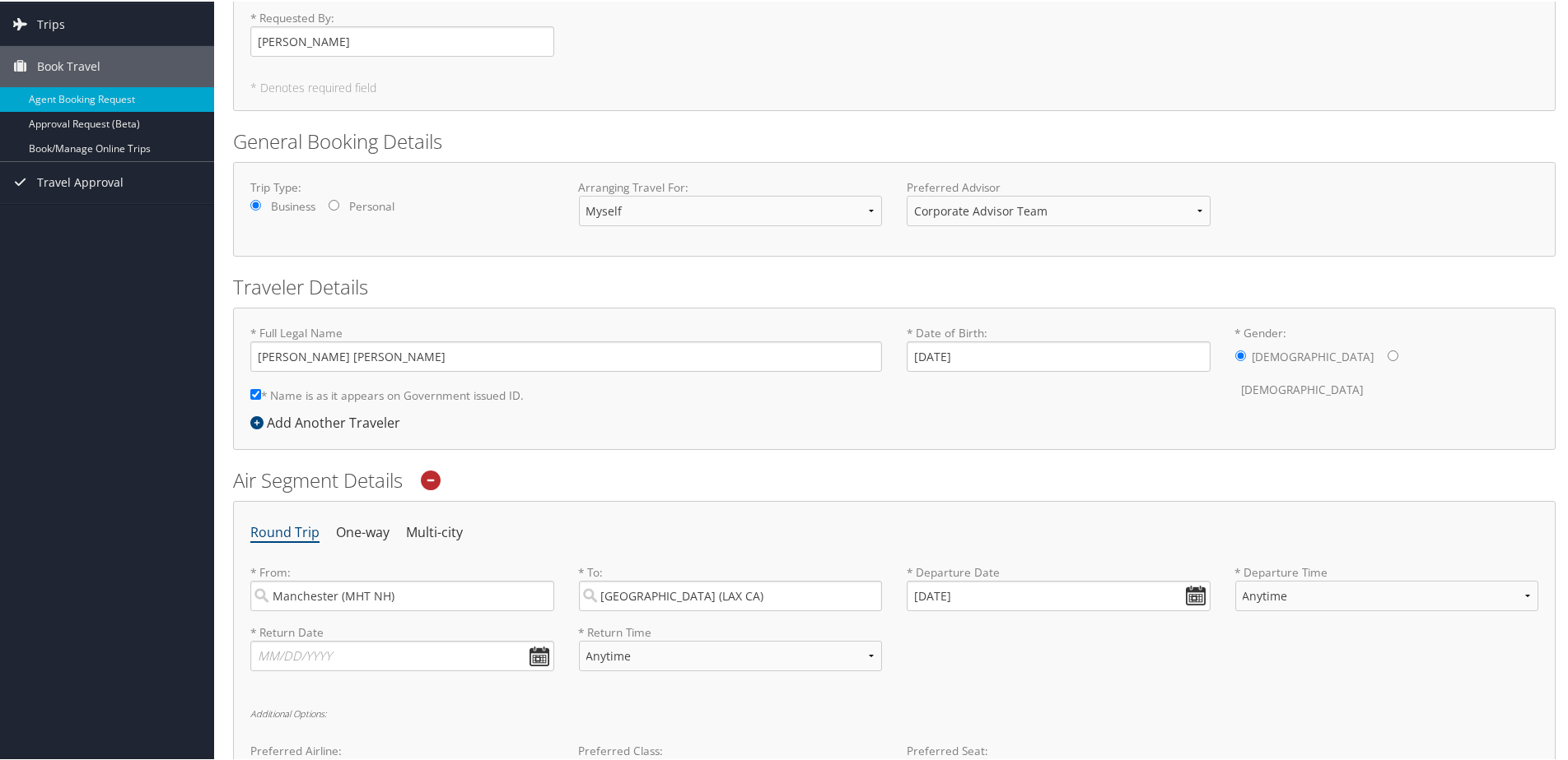
scroll to position [0, 0]
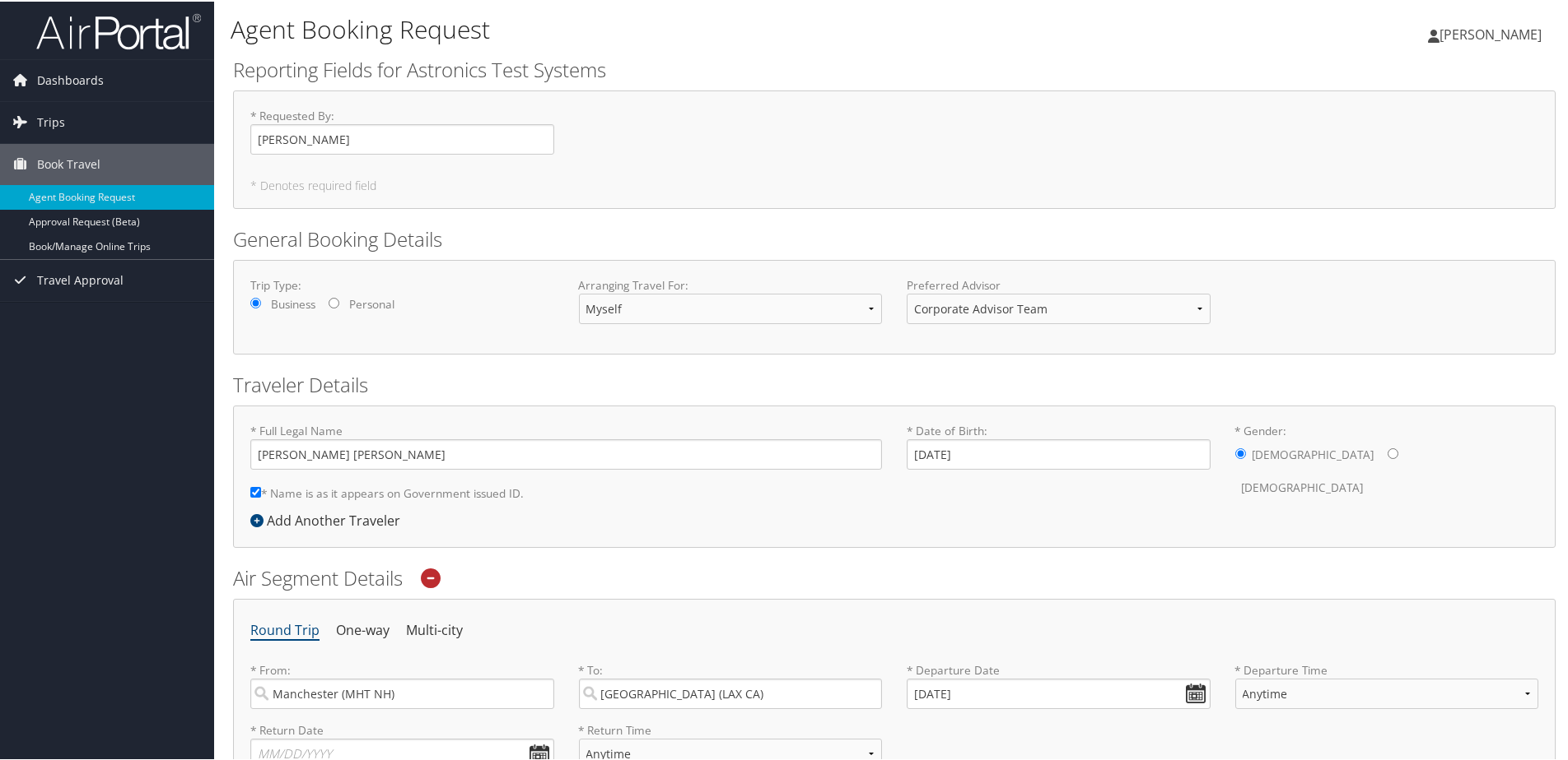
click at [680, 526] on div "* Full Legal Name Andrew Jonathan Nicholas Pavlik * Name is as it appears on Go…" at bounding box center [894, 475] width 1322 height 142
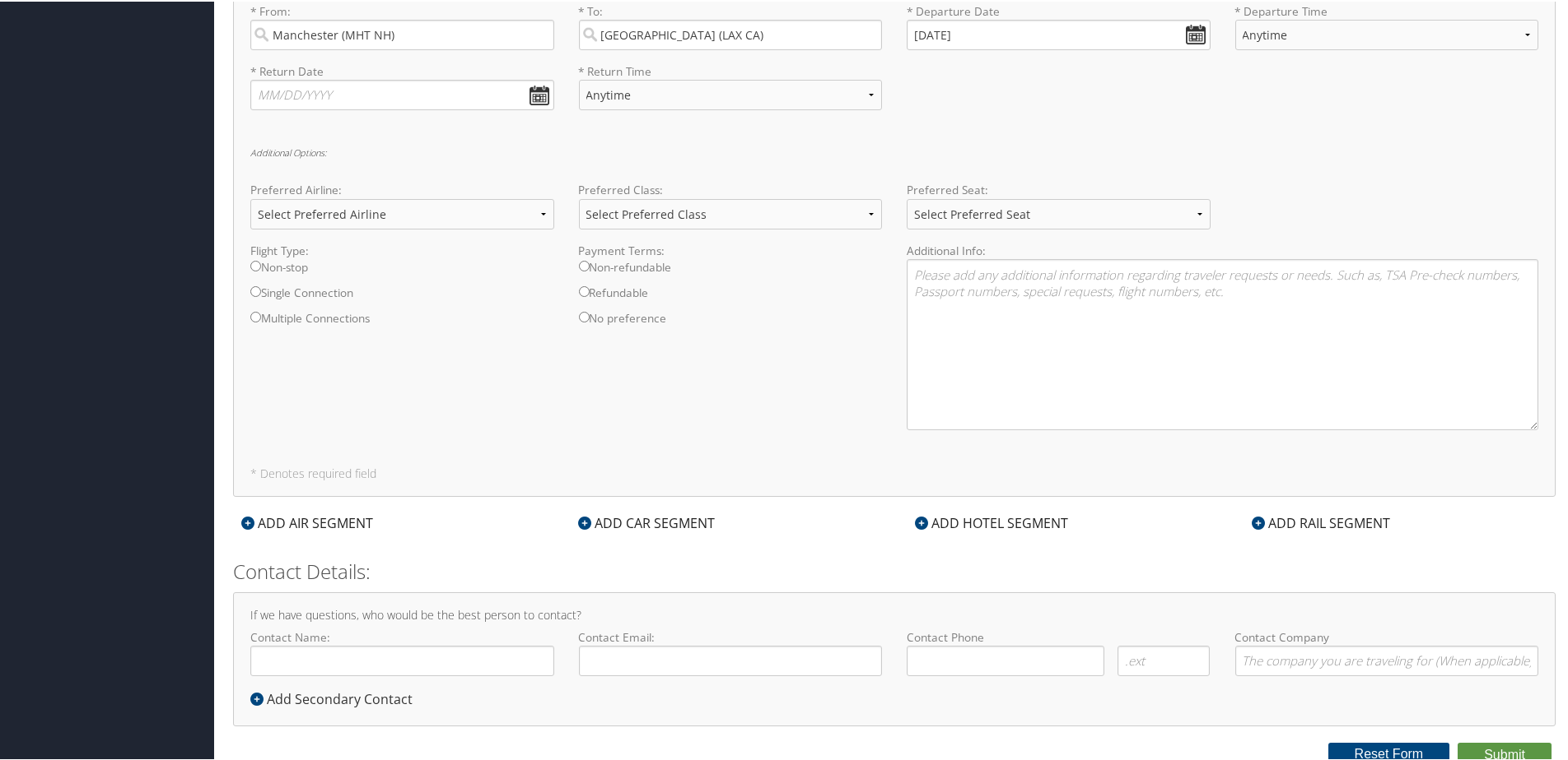
scroll to position [665, 0]
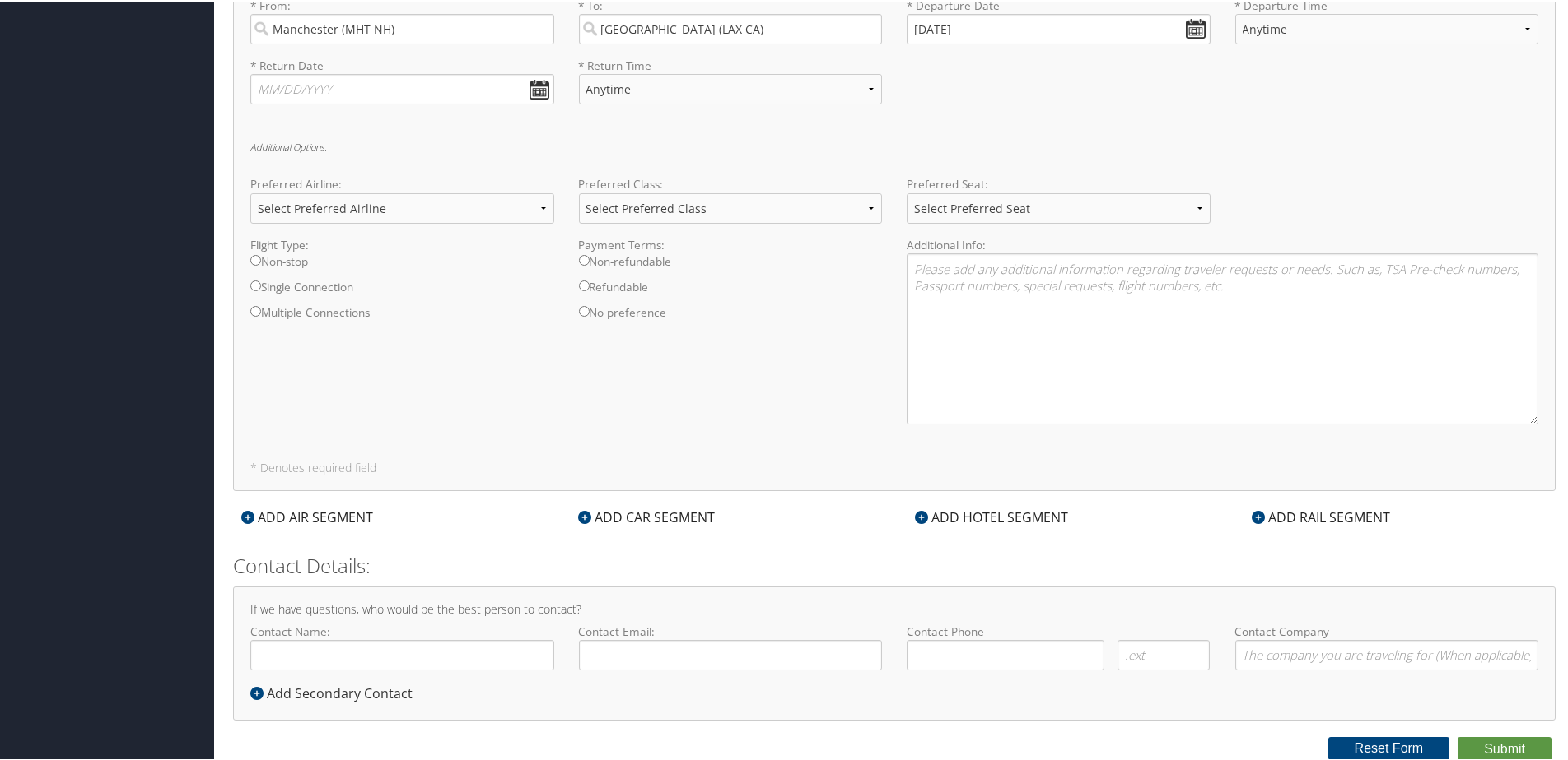
click at [933, 518] on div "ADD HOTEL SEGMENT" at bounding box center [991, 515] width 169 height 20
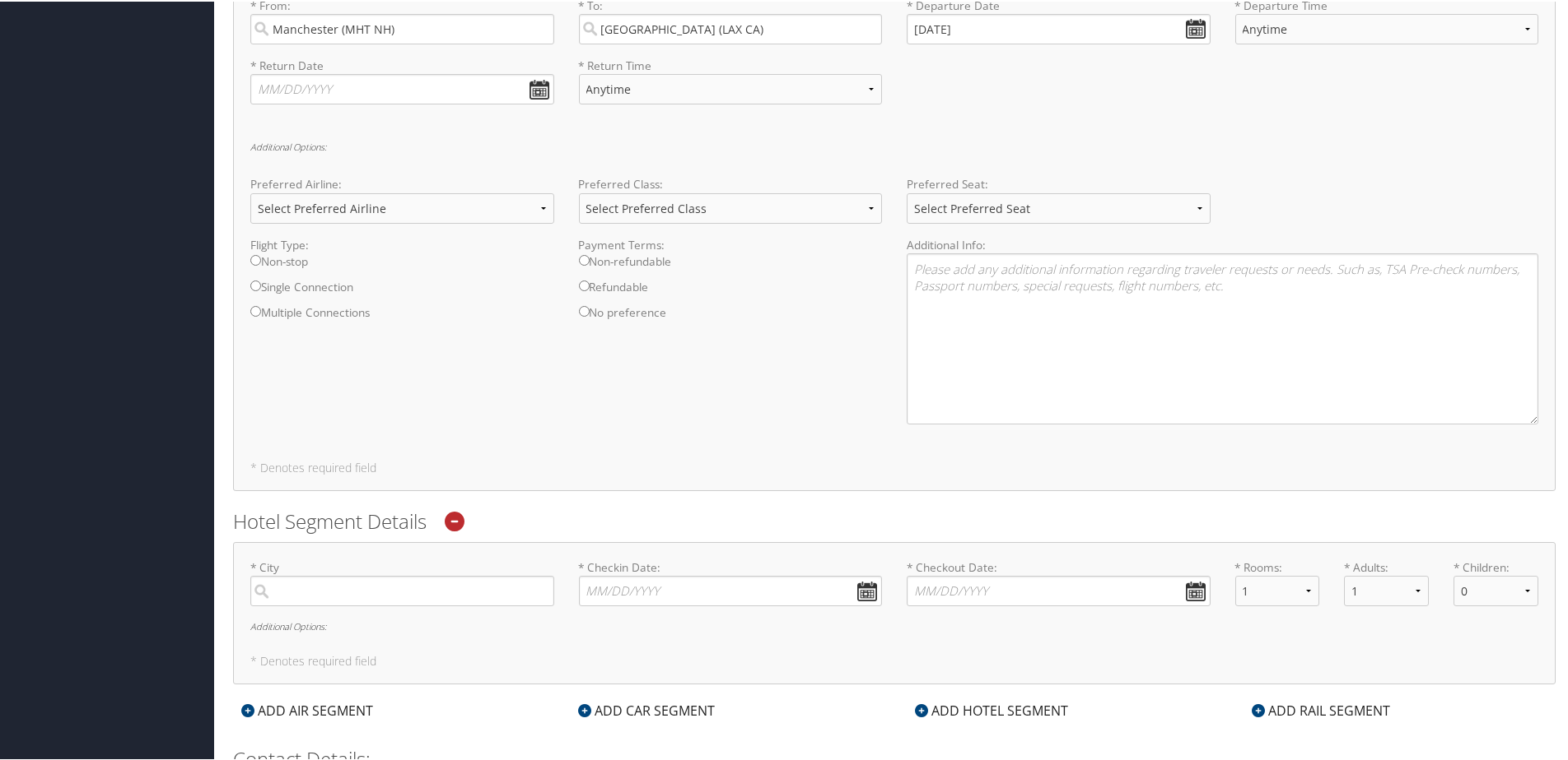
drag, startPoint x: 933, startPoint y: 518, endPoint x: 873, endPoint y: 498, distance: 63.2
click at [873, 498] on div "Confirm Removal Cancel Confirm Air Segment Details Round Trip One-way Multi-cit…" at bounding box center [894, 291] width 1322 height 785
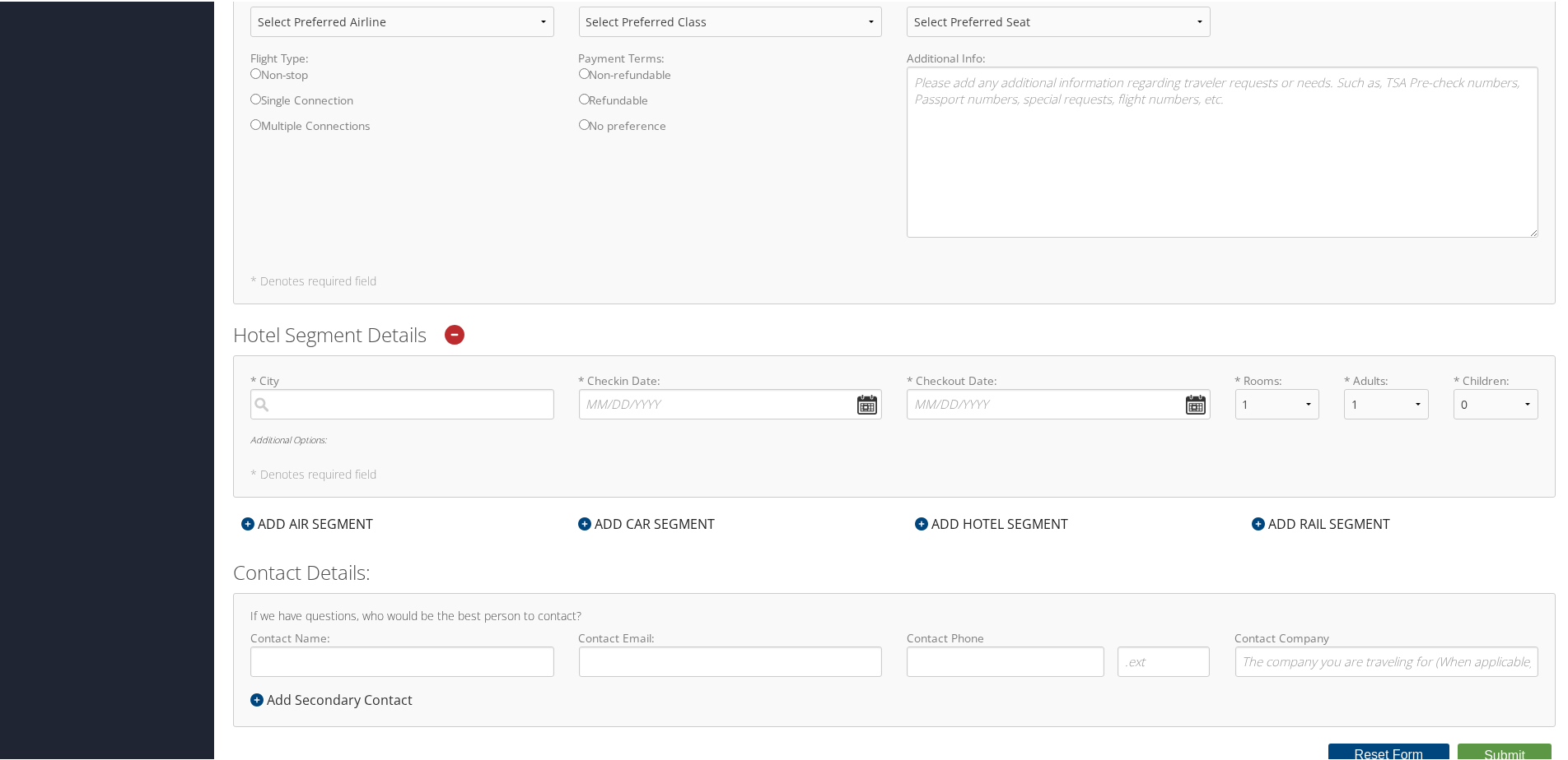
scroll to position [858, 0]
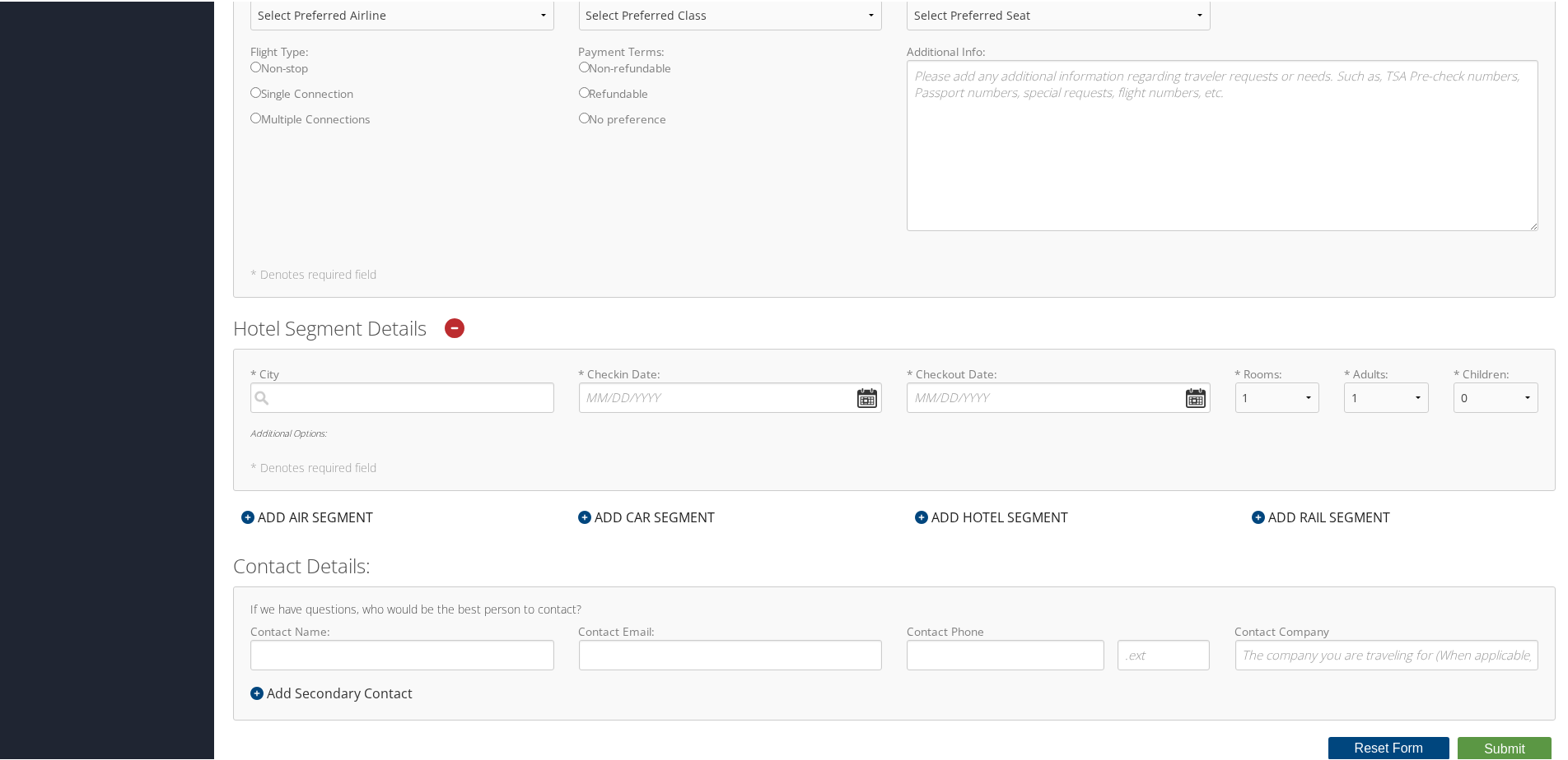
click at [294, 431] on h6 "Additional Options:" at bounding box center [894, 431] width 1287 height 9
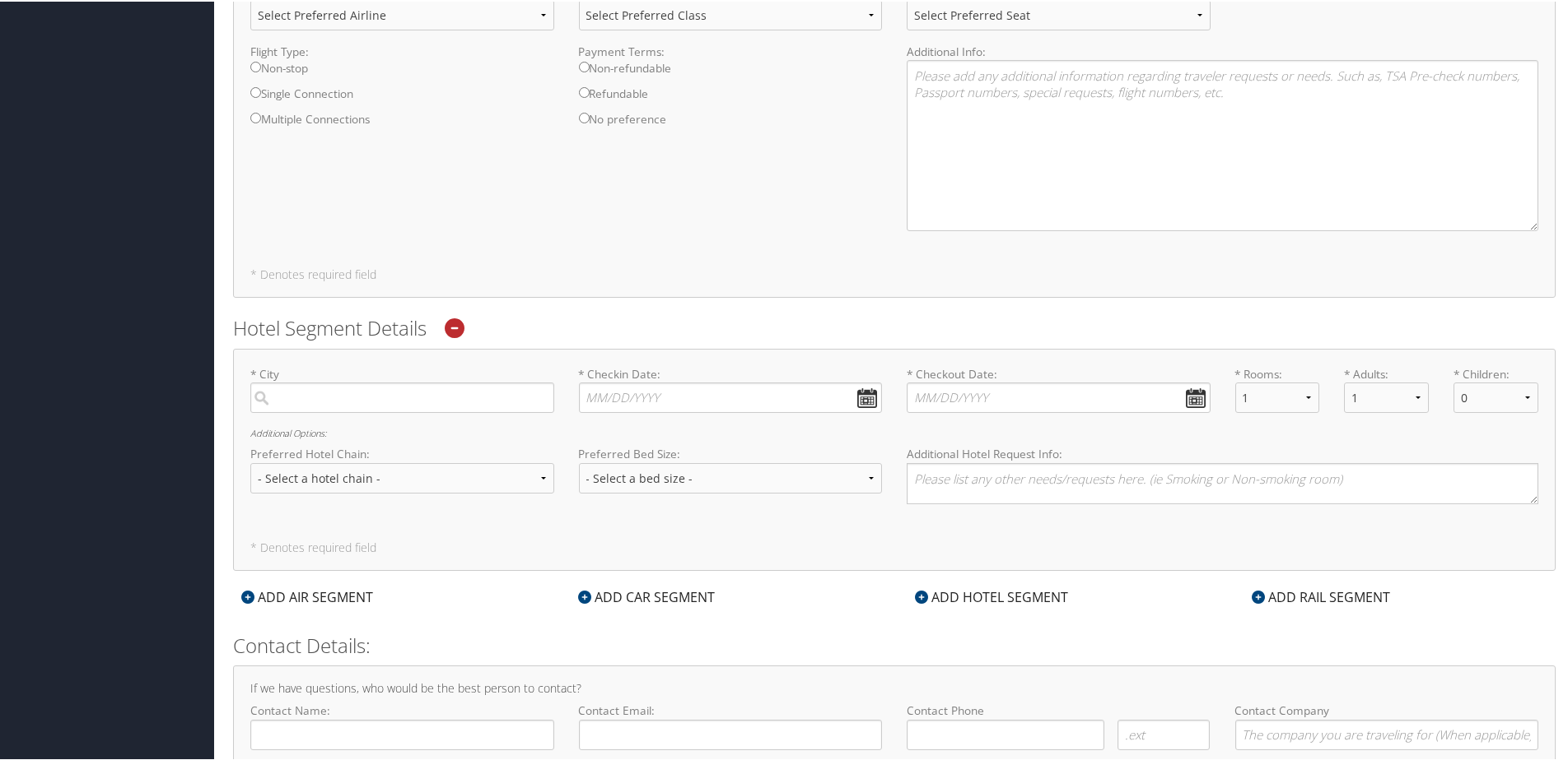
click at [674, 245] on div "Round Trip One-way Multi-city * From: Manchester (MHT NH) Required * To: Los An…" at bounding box center [894, 18] width 1322 height 558
drag, startPoint x: 678, startPoint y: 249, endPoint x: 672, endPoint y: 256, distance: 9.2
click at [679, 249] on div "Round Trip One-way Multi-city * From: Manchester (MHT NH) Required * To: Los An…" at bounding box center [894, 18] width 1322 height 558
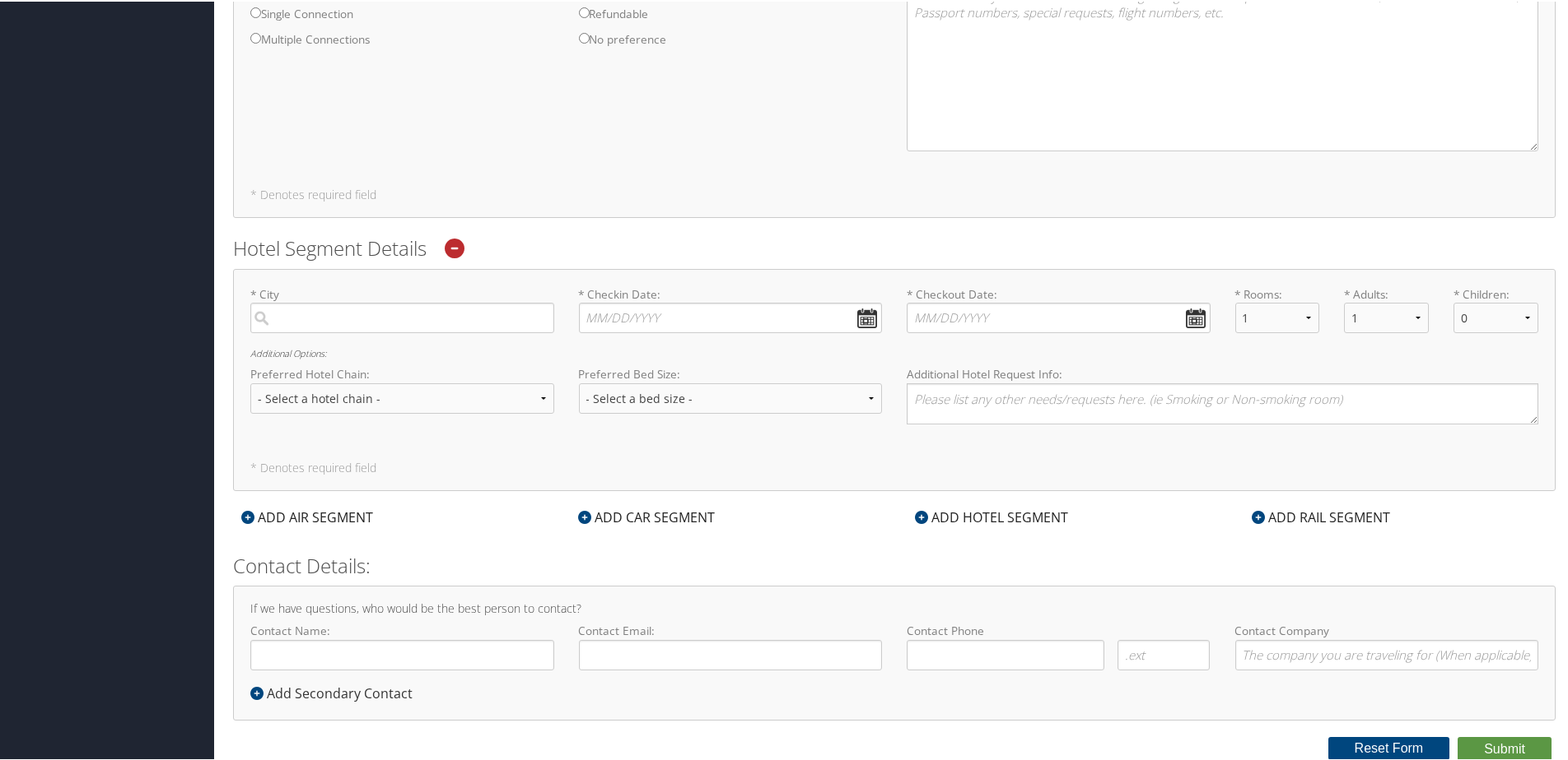
click at [236, 516] on div "ADD AIR SEGMENT" at bounding box center [307, 515] width 148 height 20
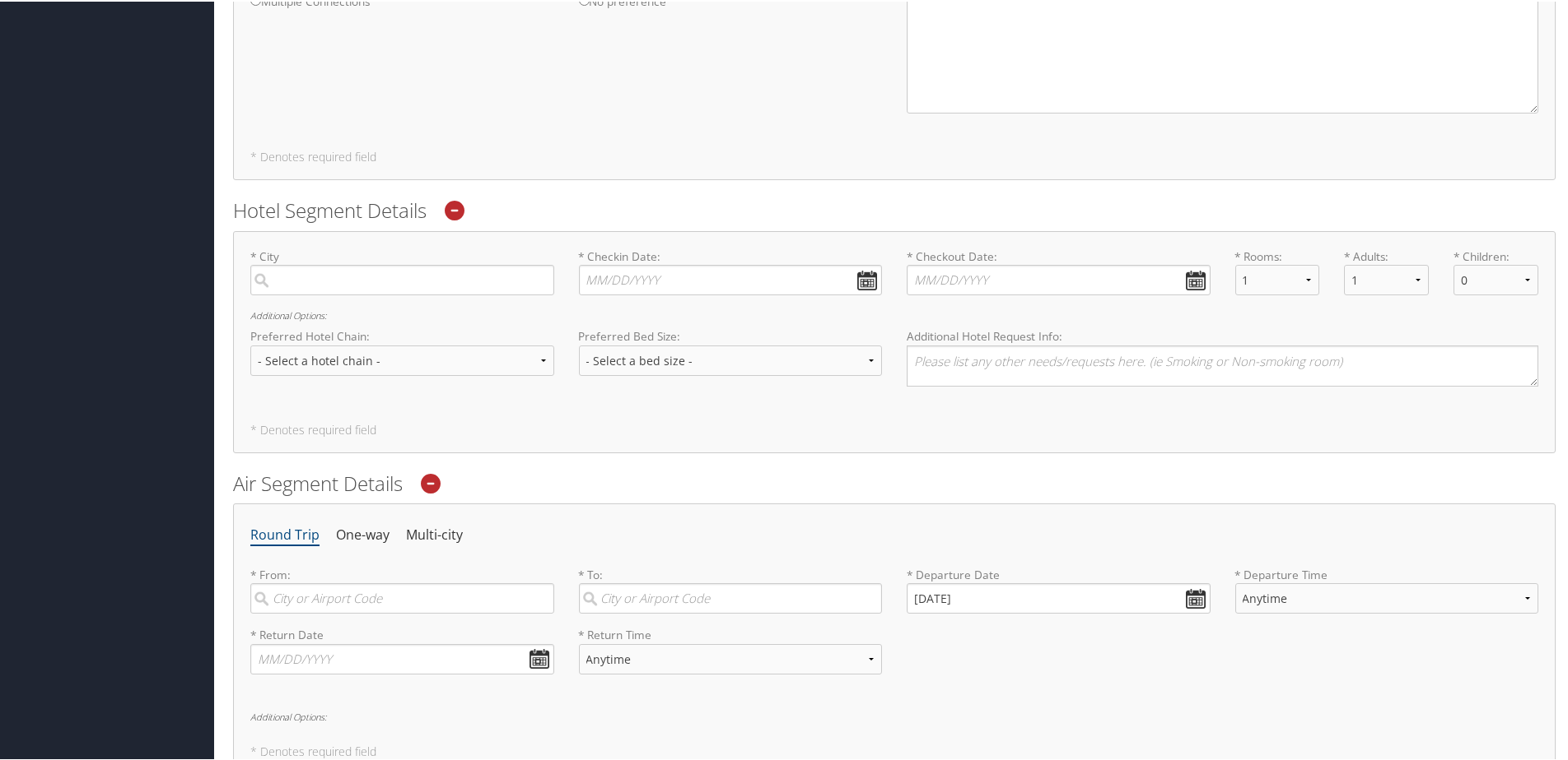
scroll to position [1020, 0]
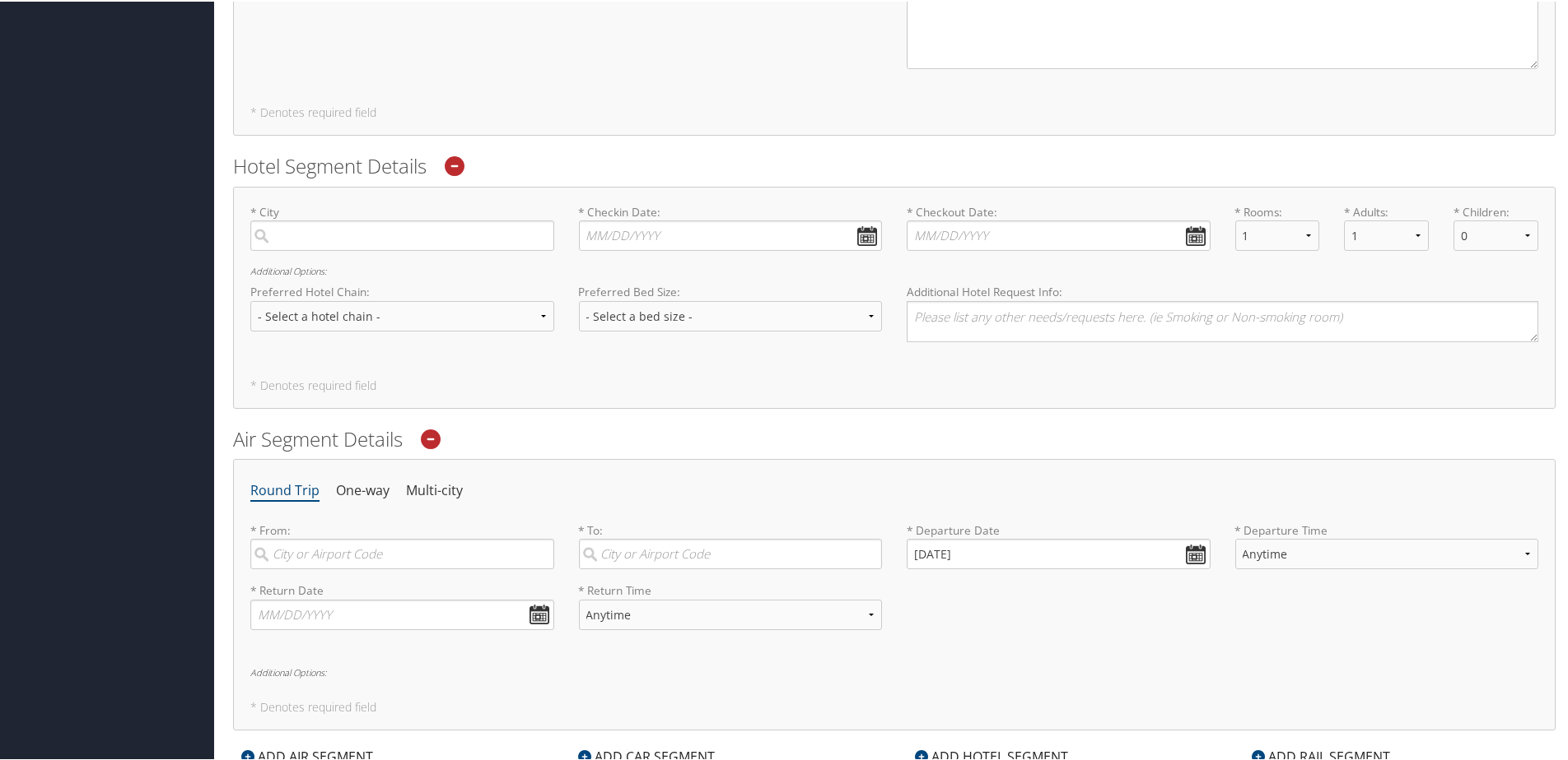
click at [431, 431] on icon at bounding box center [431, 437] width 20 height 20
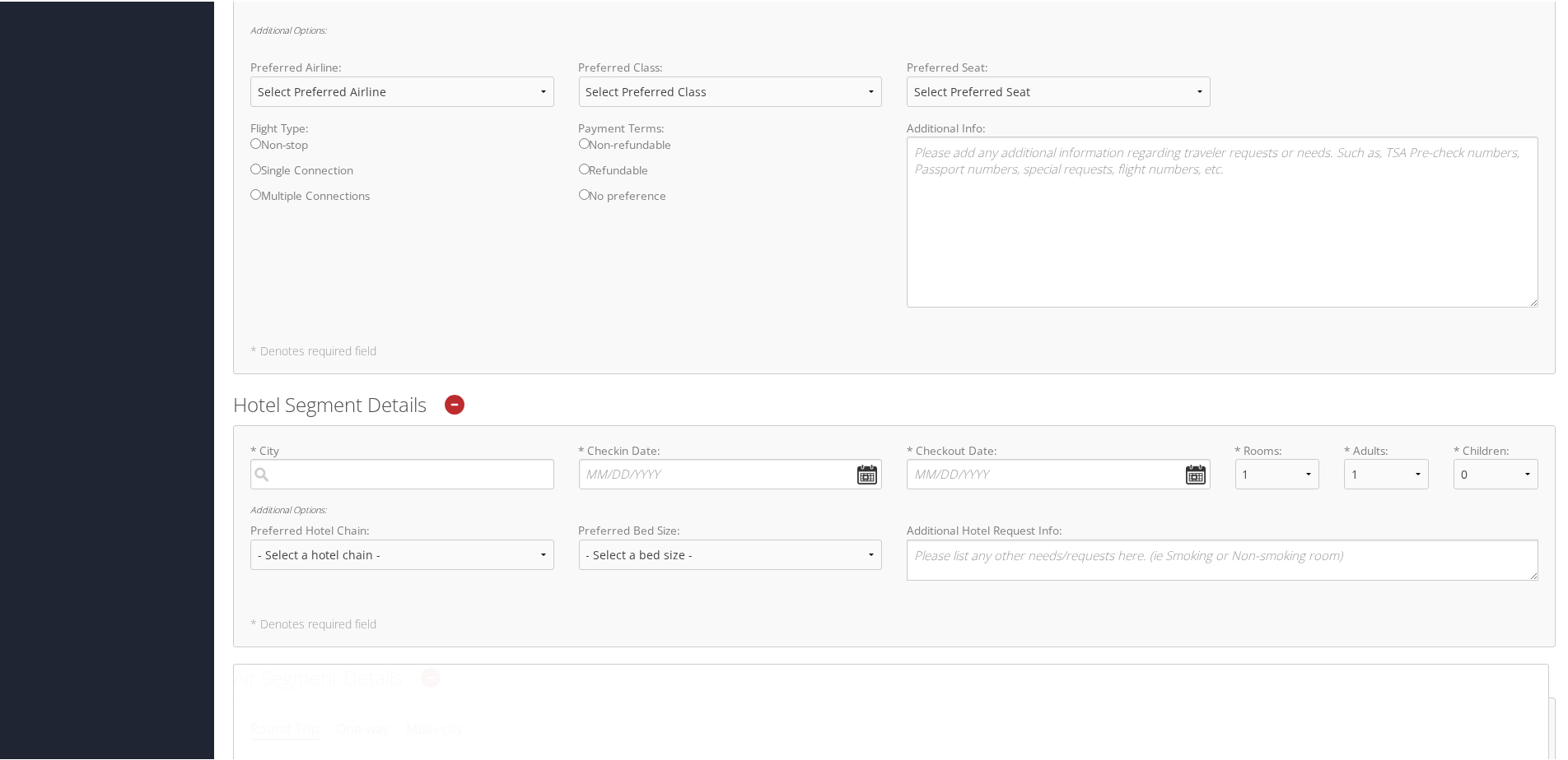
scroll to position [444, 0]
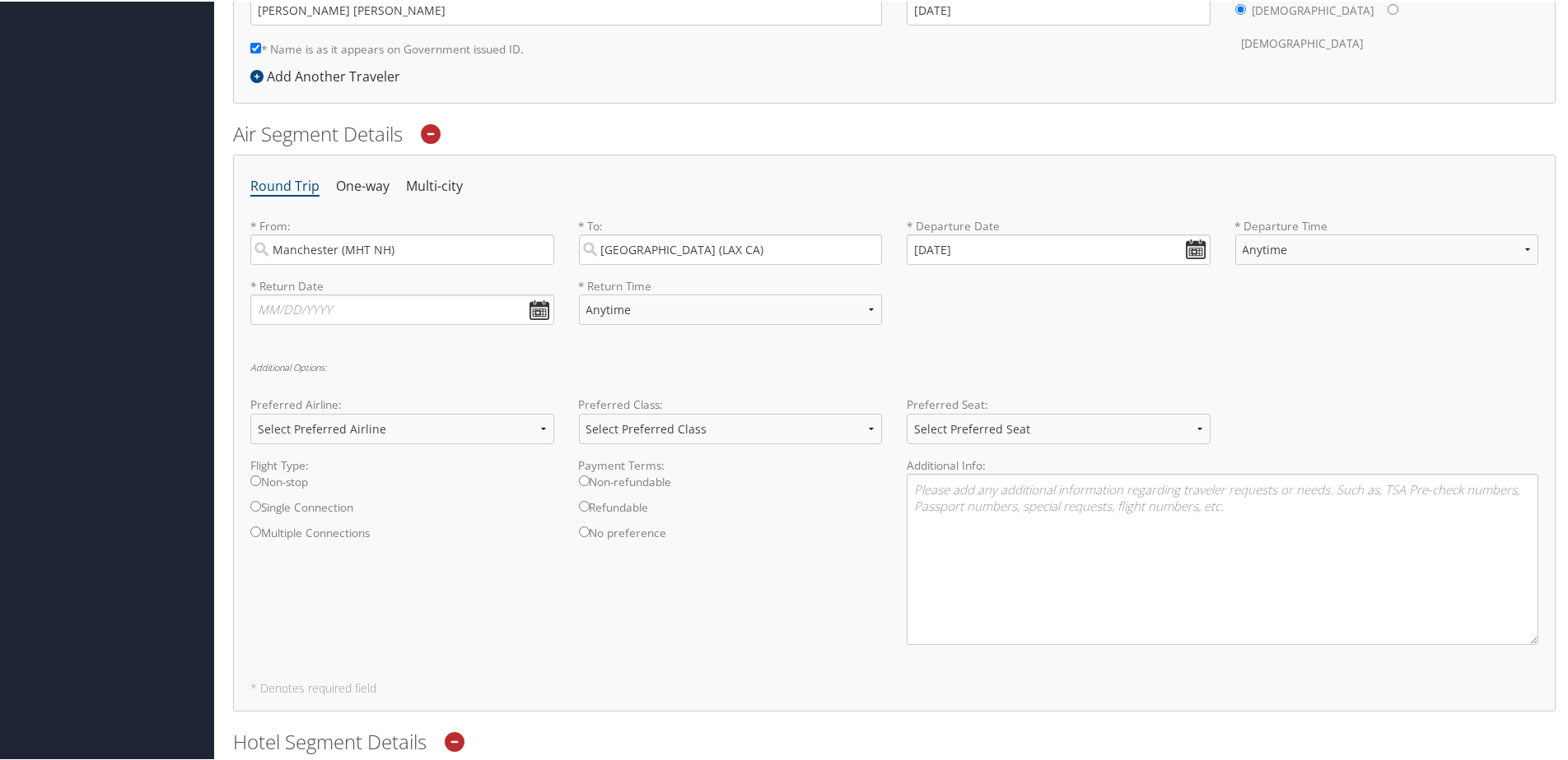
click at [655, 170] on ul "Round Trip One-way Multi-city" at bounding box center [894, 185] width 1287 height 30
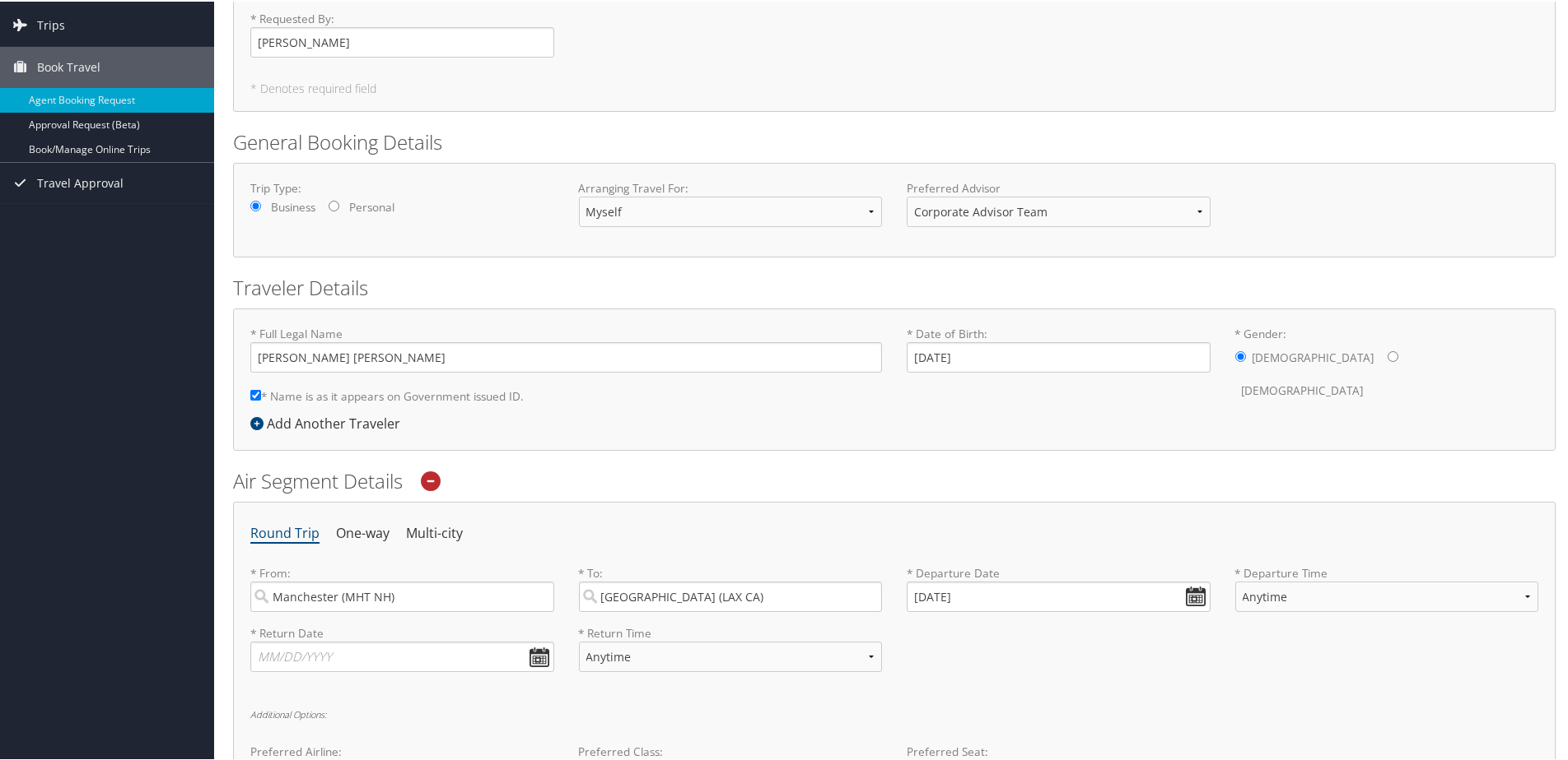
scroll to position [0, 0]
